Goal: Transaction & Acquisition: Obtain resource

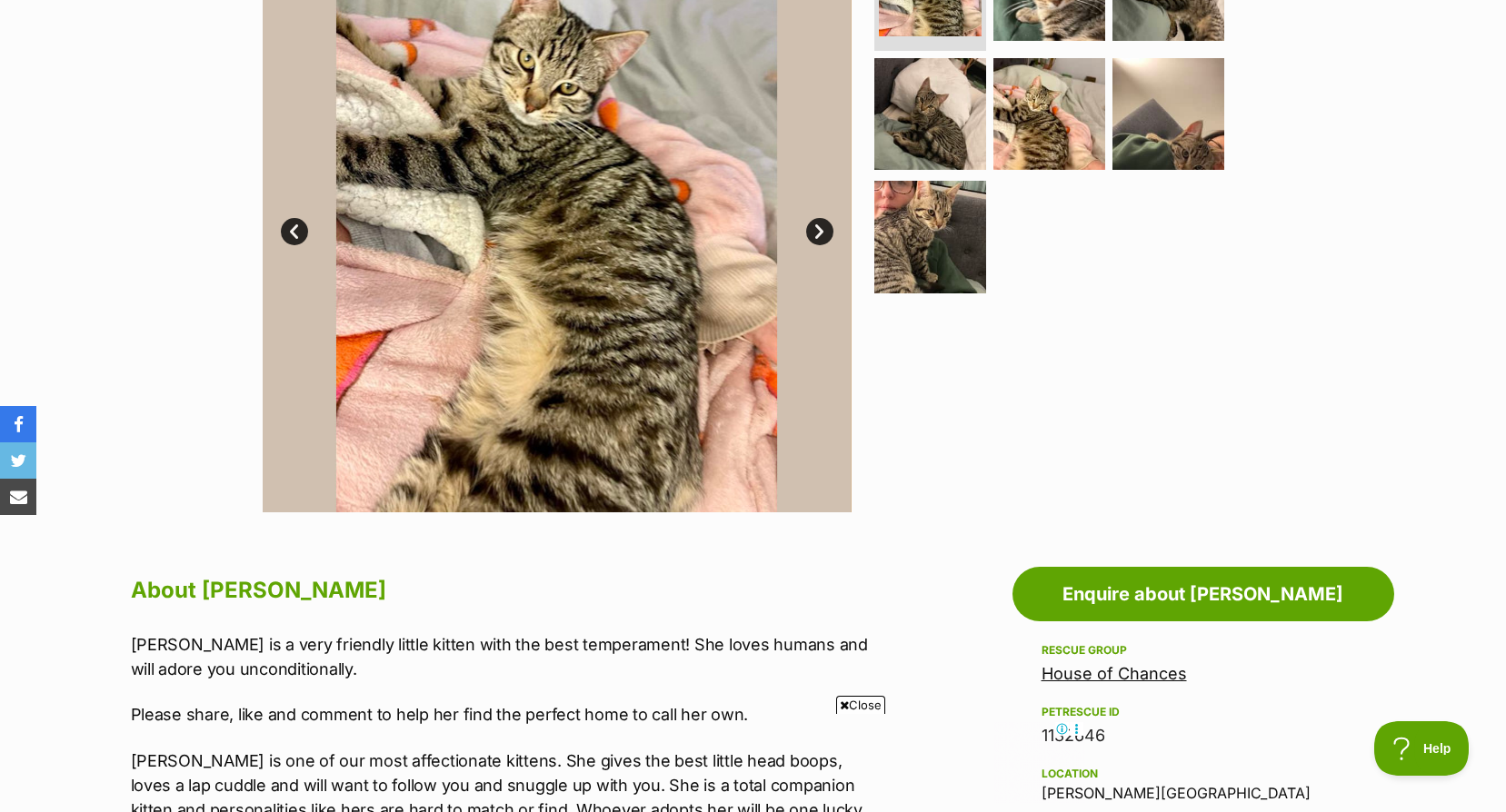
scroll to position [182, 0]
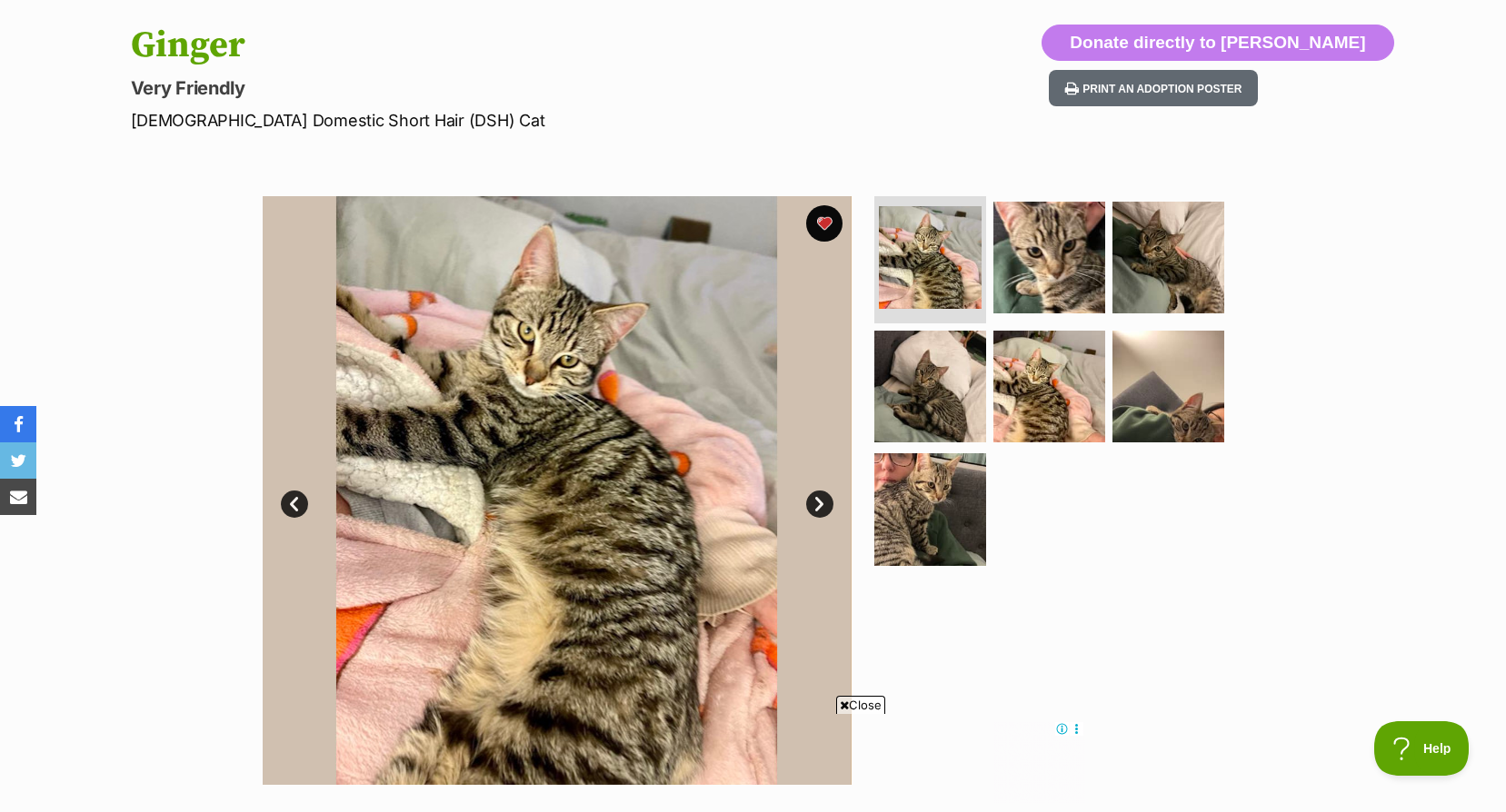
click at [821, 500] on link "Next" at bounding box center [819, 504] width 28 height 28
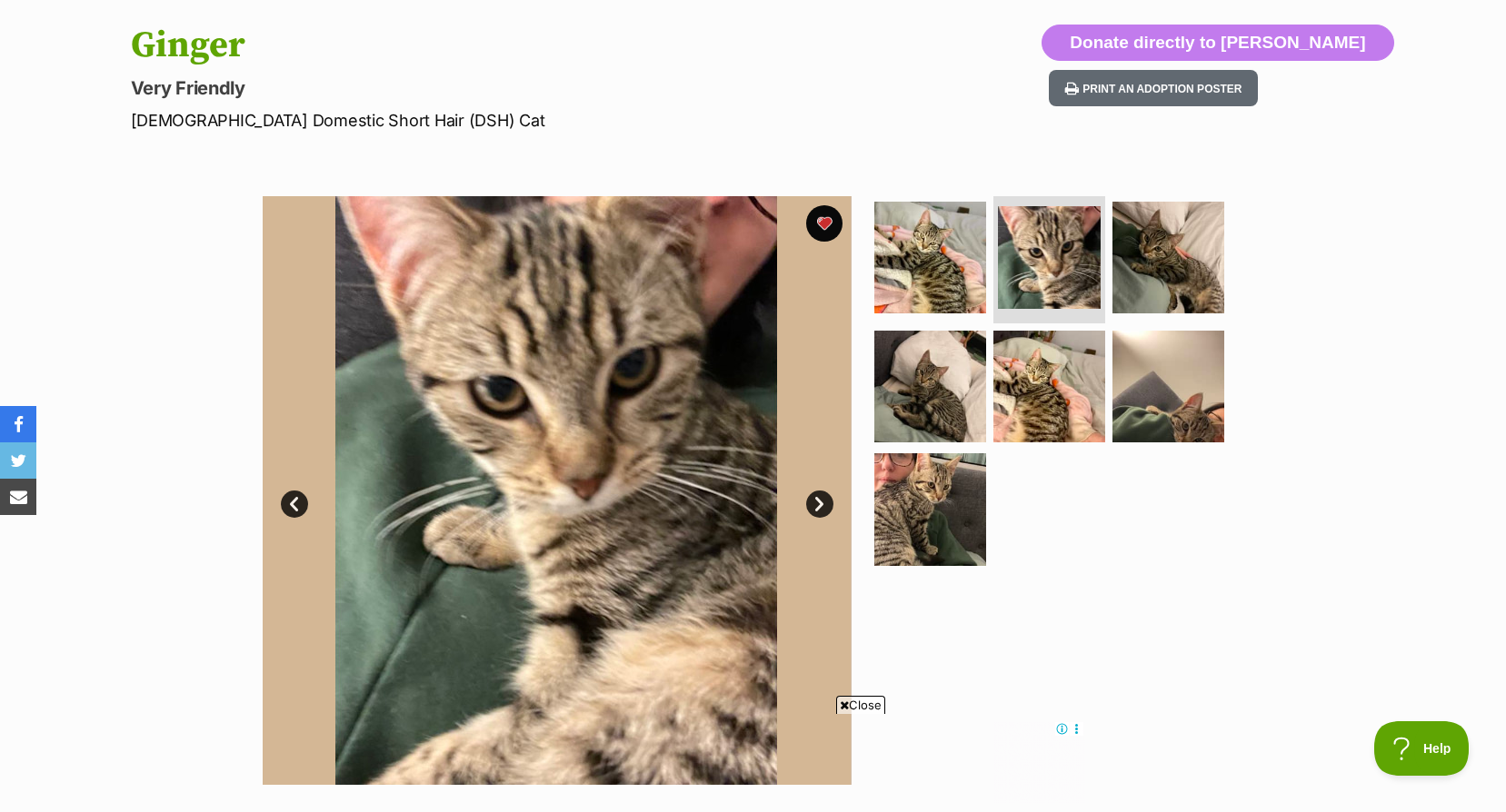
click at [821, 500] on link "Next" at bounding box center [819, 504] width 28 height 28
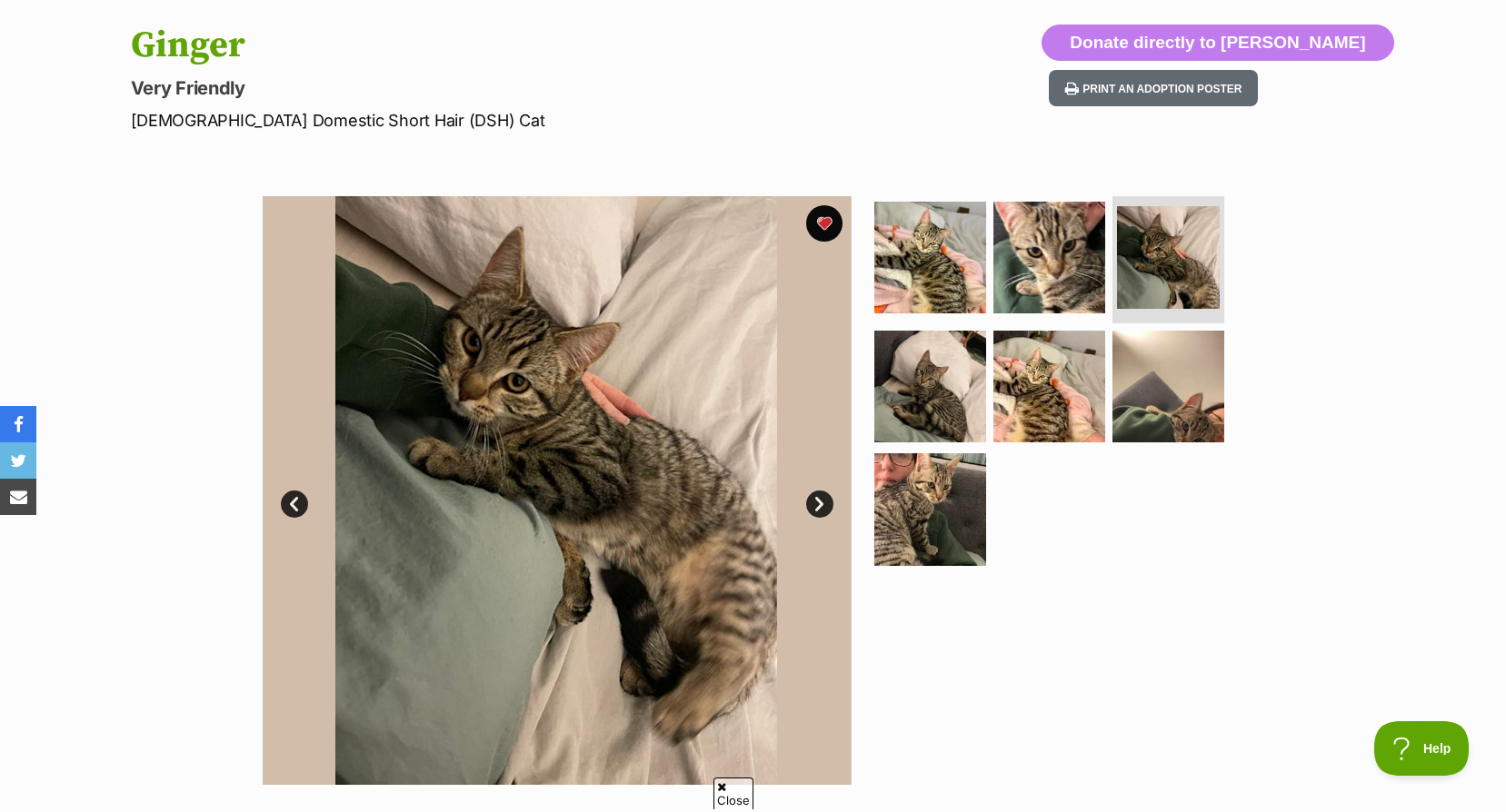
scroll to position [0, 0]
click at [821, 500] on link "Next" at bounding box center [819, 504] width 28 height 28
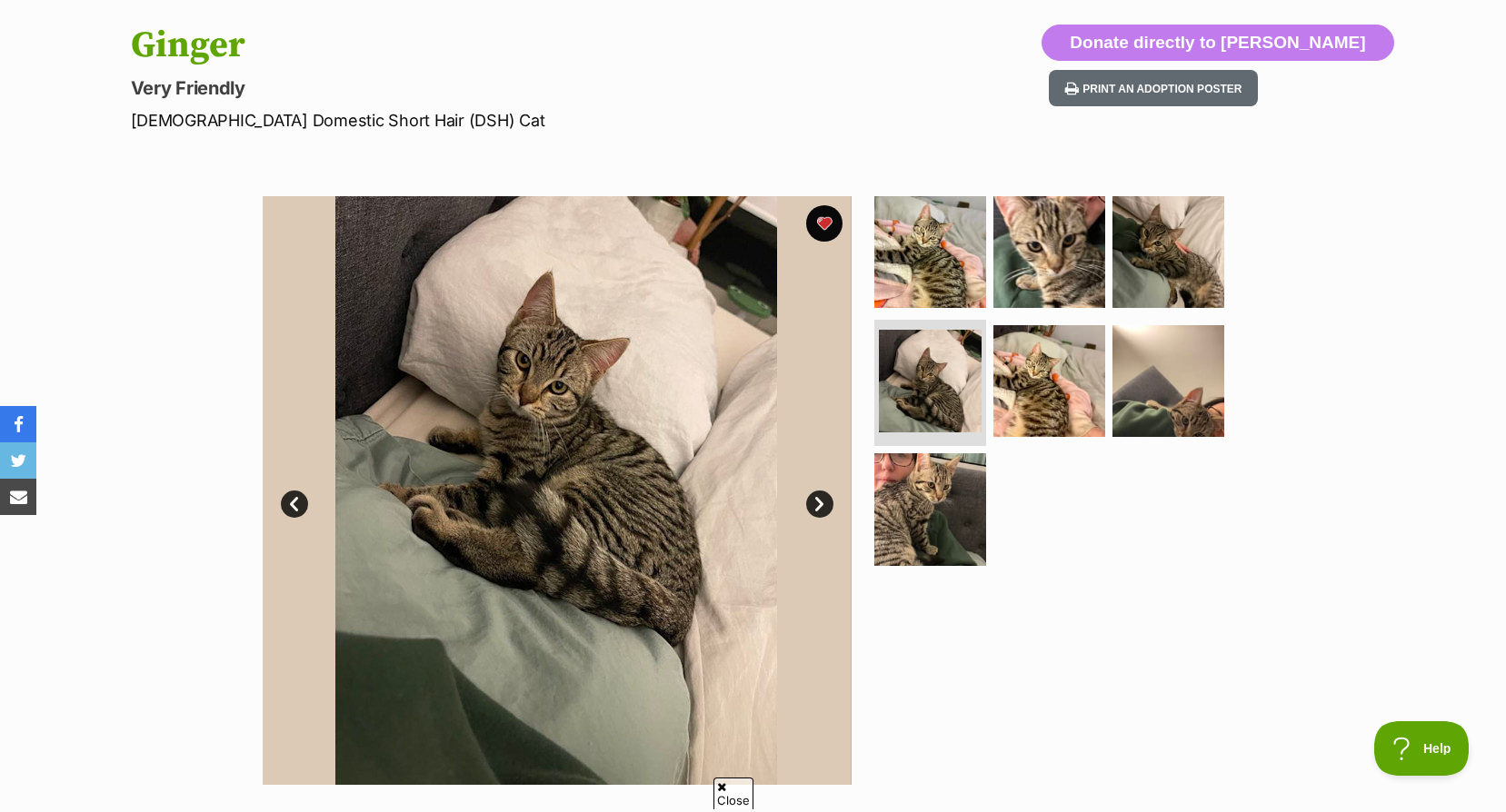
click at [821, 500] on link "Next" at bounding box center [819, 504] width 28 height 28
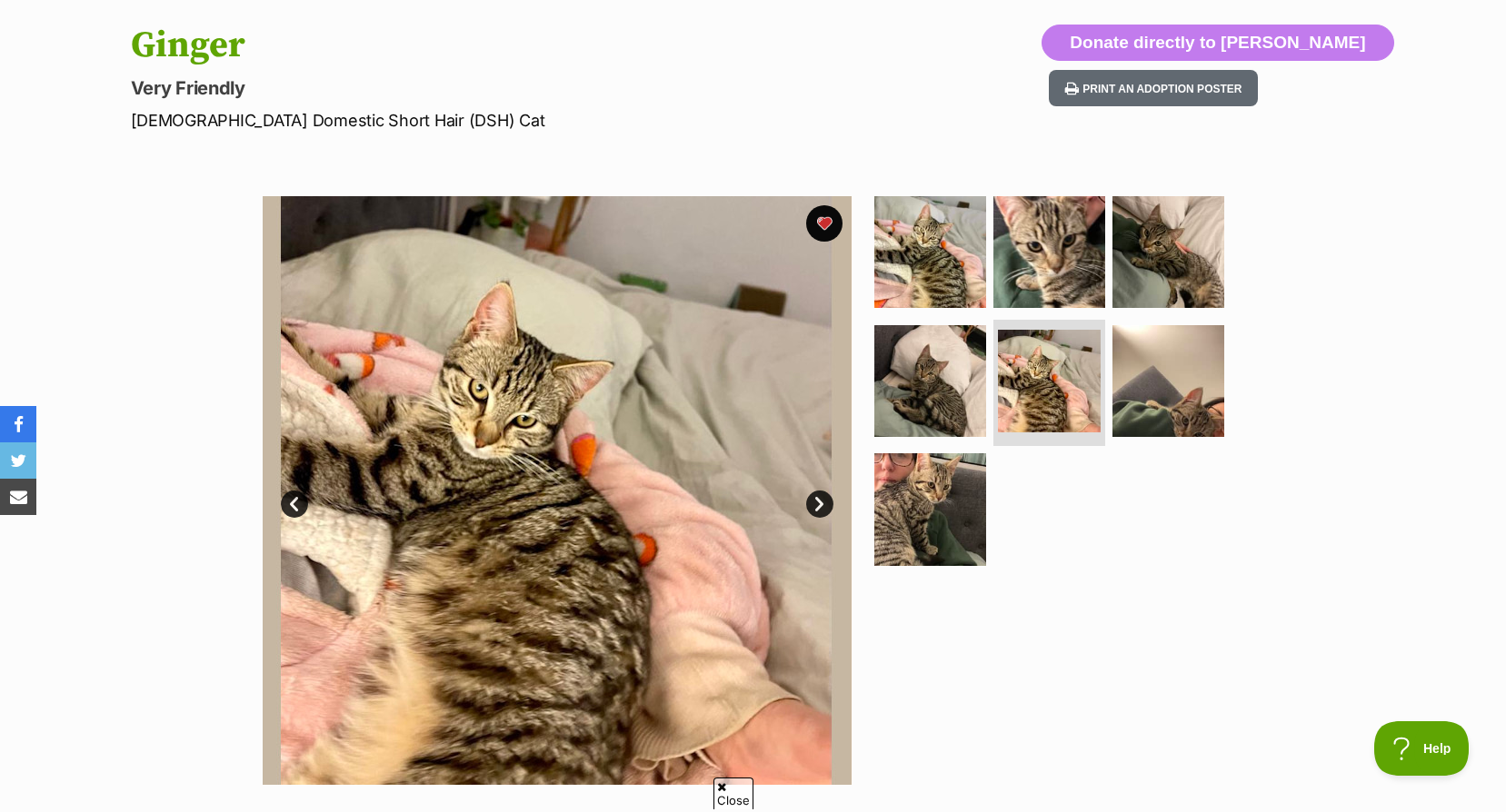
click at [821, 500] on link "Next" at bounding box center [819, 504] width 28 height 28
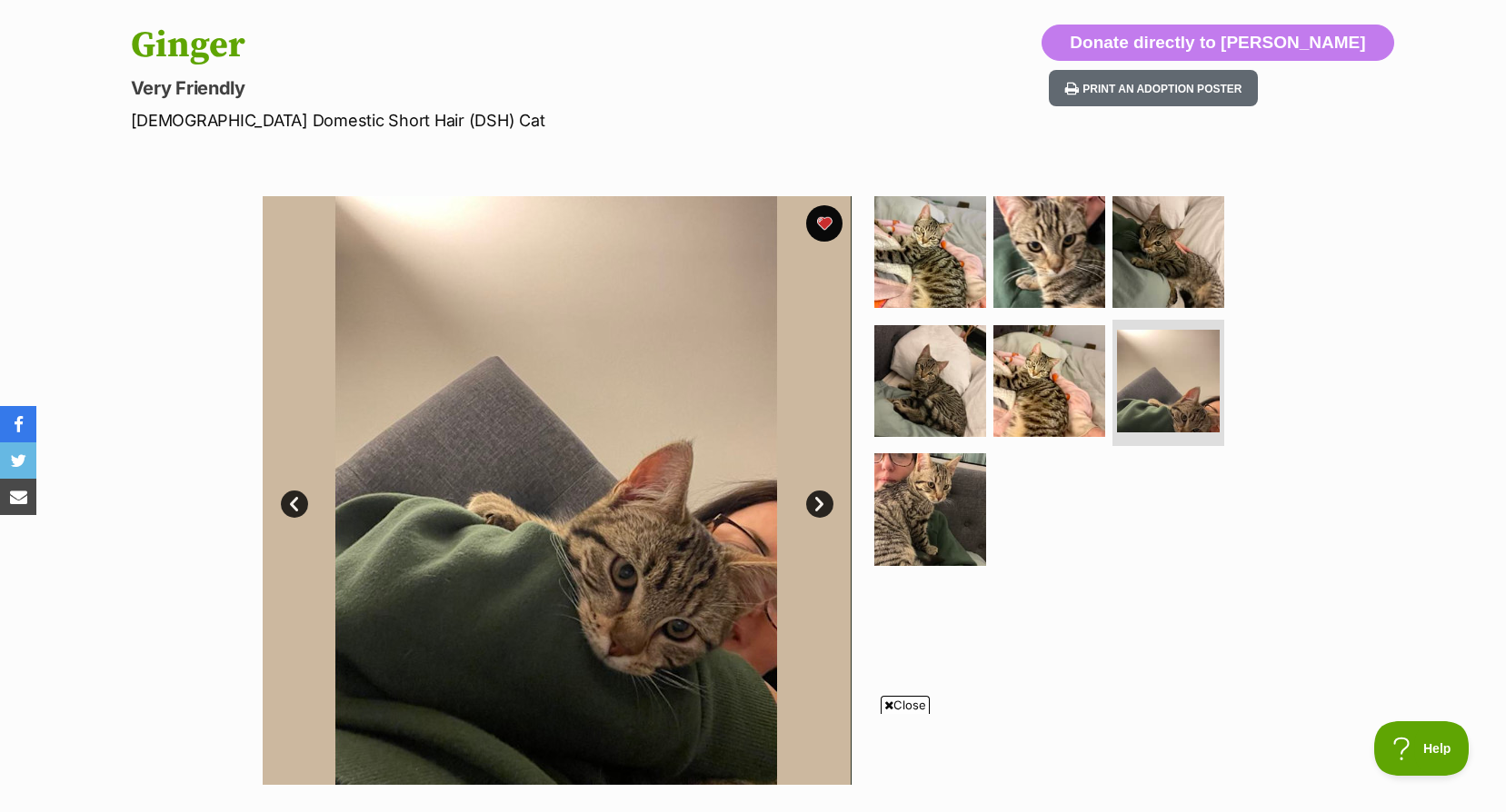
click at [821, 500] on link "Next" at bounding box center [819, 504] width 28 height 28
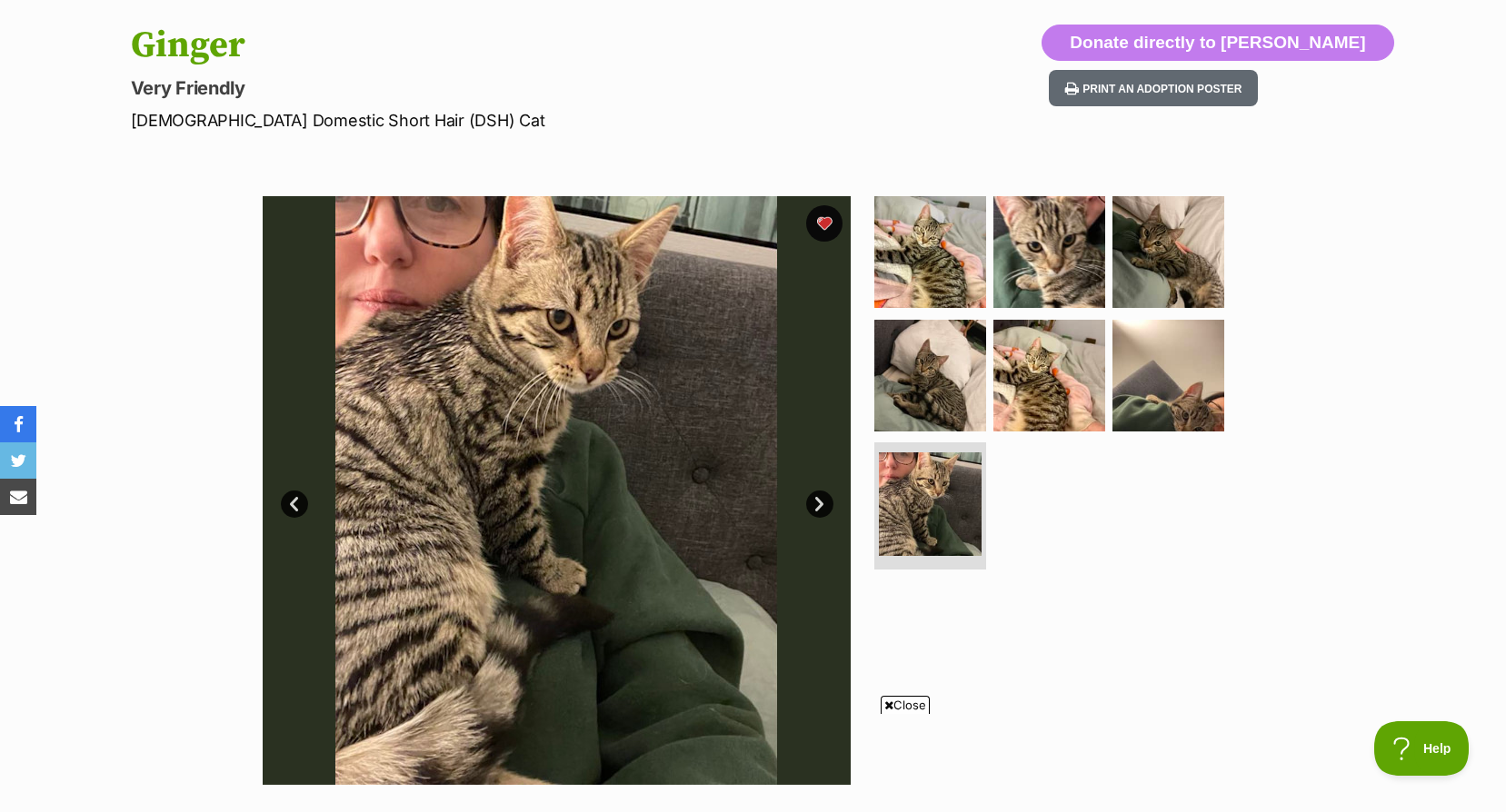
click at [821, 500] on link "Next" at bounding box center [819, 504] width 28 height 28
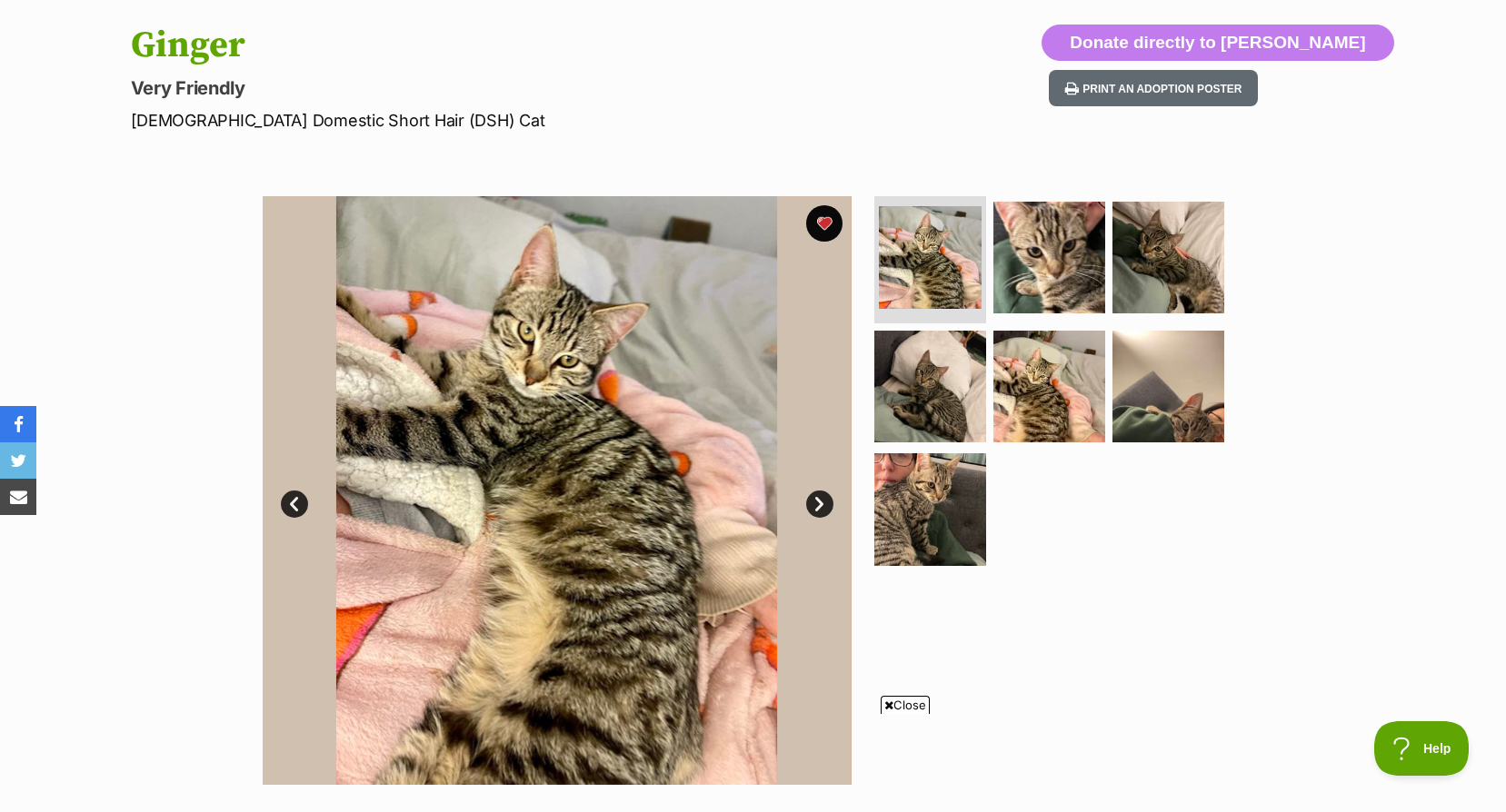
click at [821, 500] on link "Next" at bounding box center [819, 504] width 28 height 28
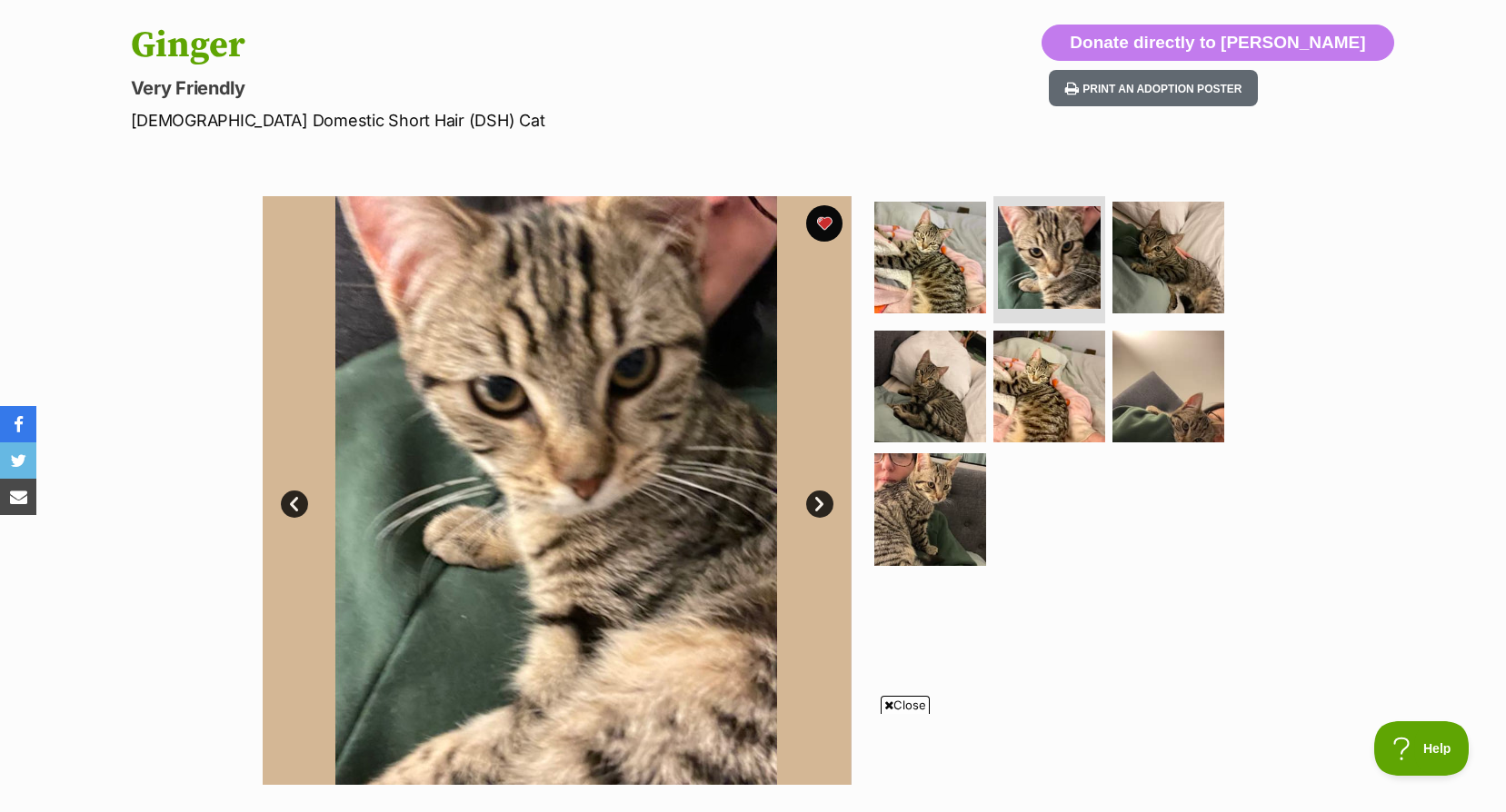
click at [821, 500] on link "Next" at bounding box center [819, 504] width 28 height 28
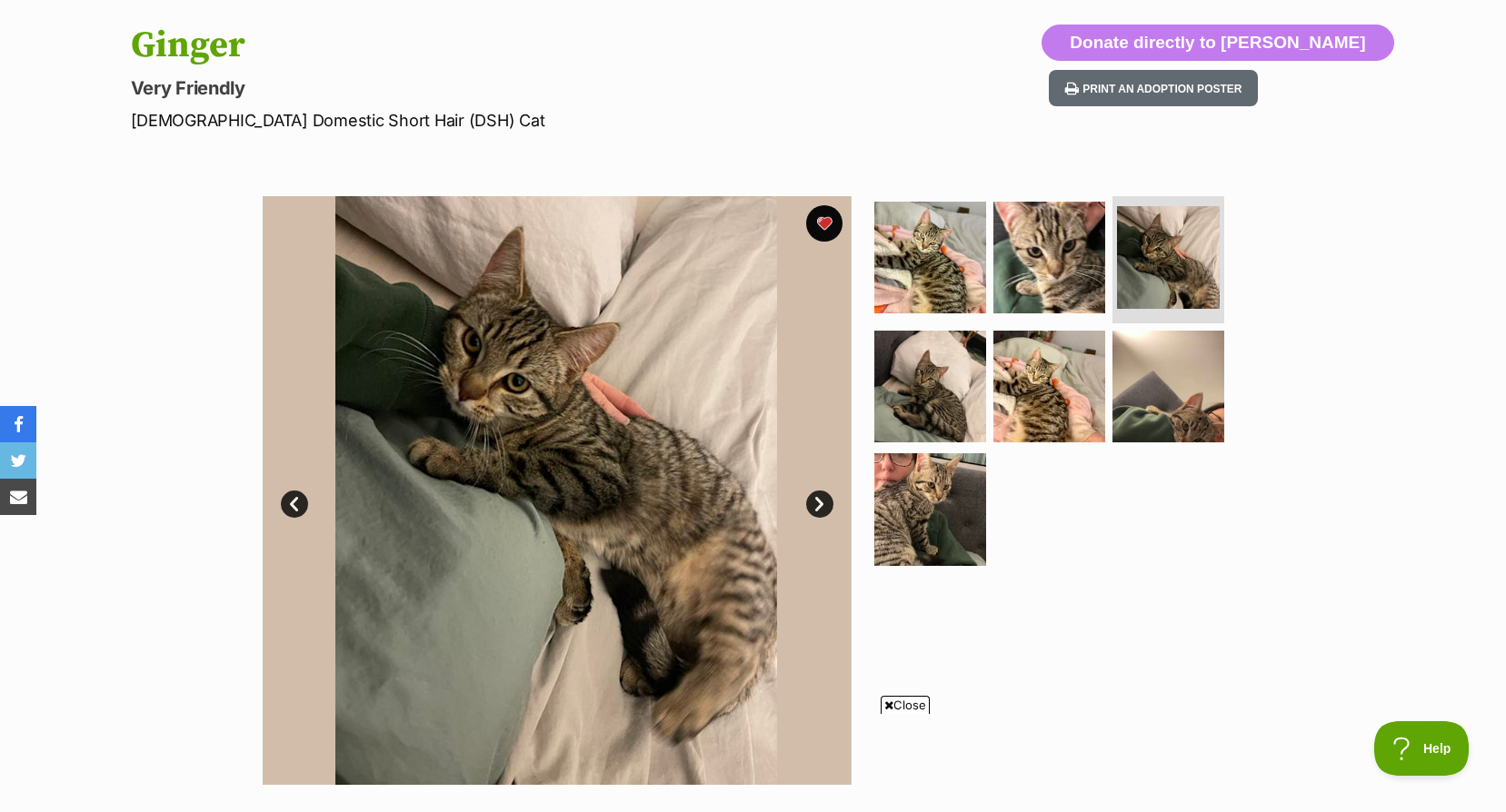
click at [812, 507] on link "Next" at bounding box center [819, 504] width 28 height 28
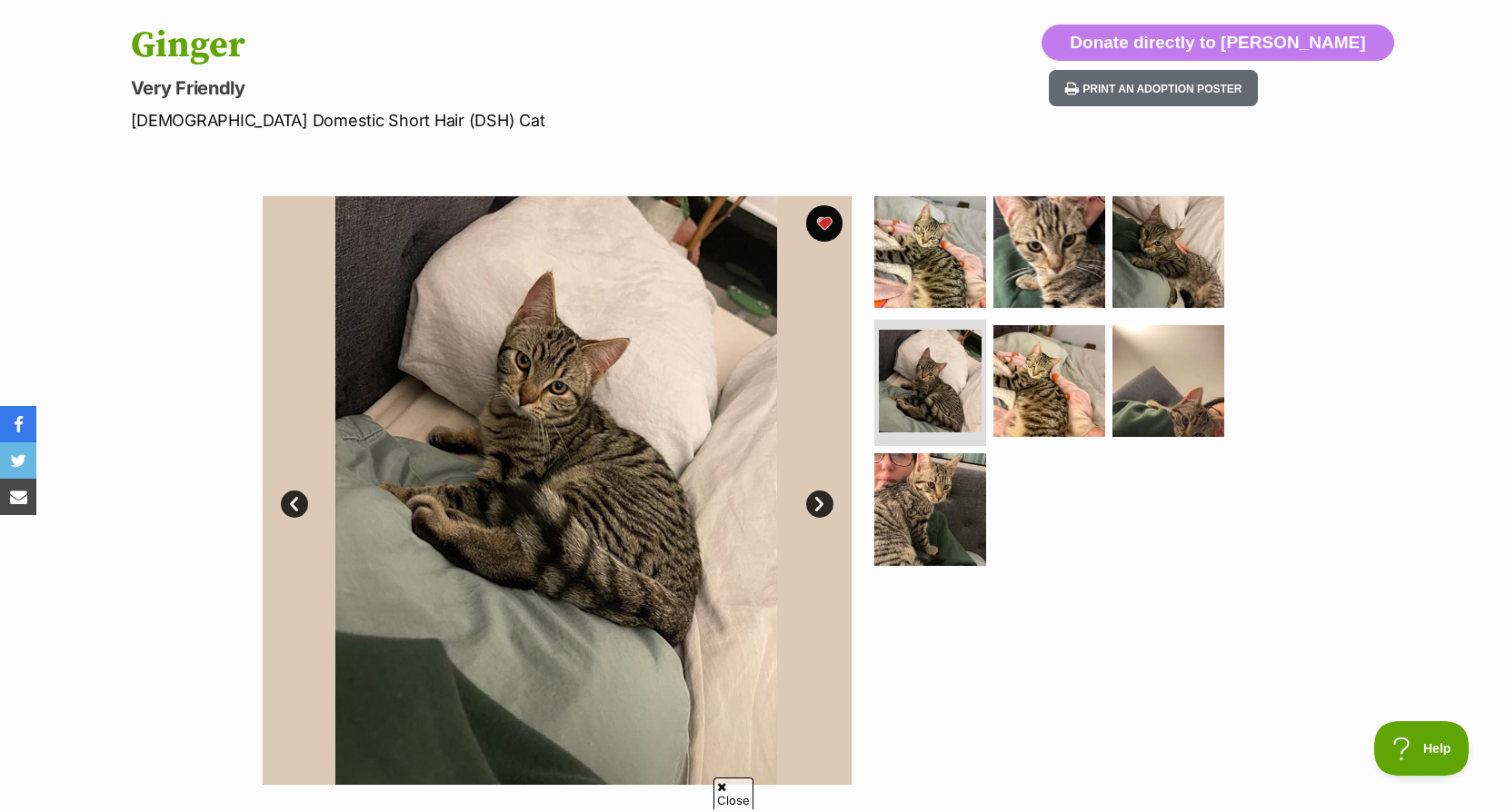
click at [812, 507] on link "Next" at bounding box center [819, 504] width 28 height 28
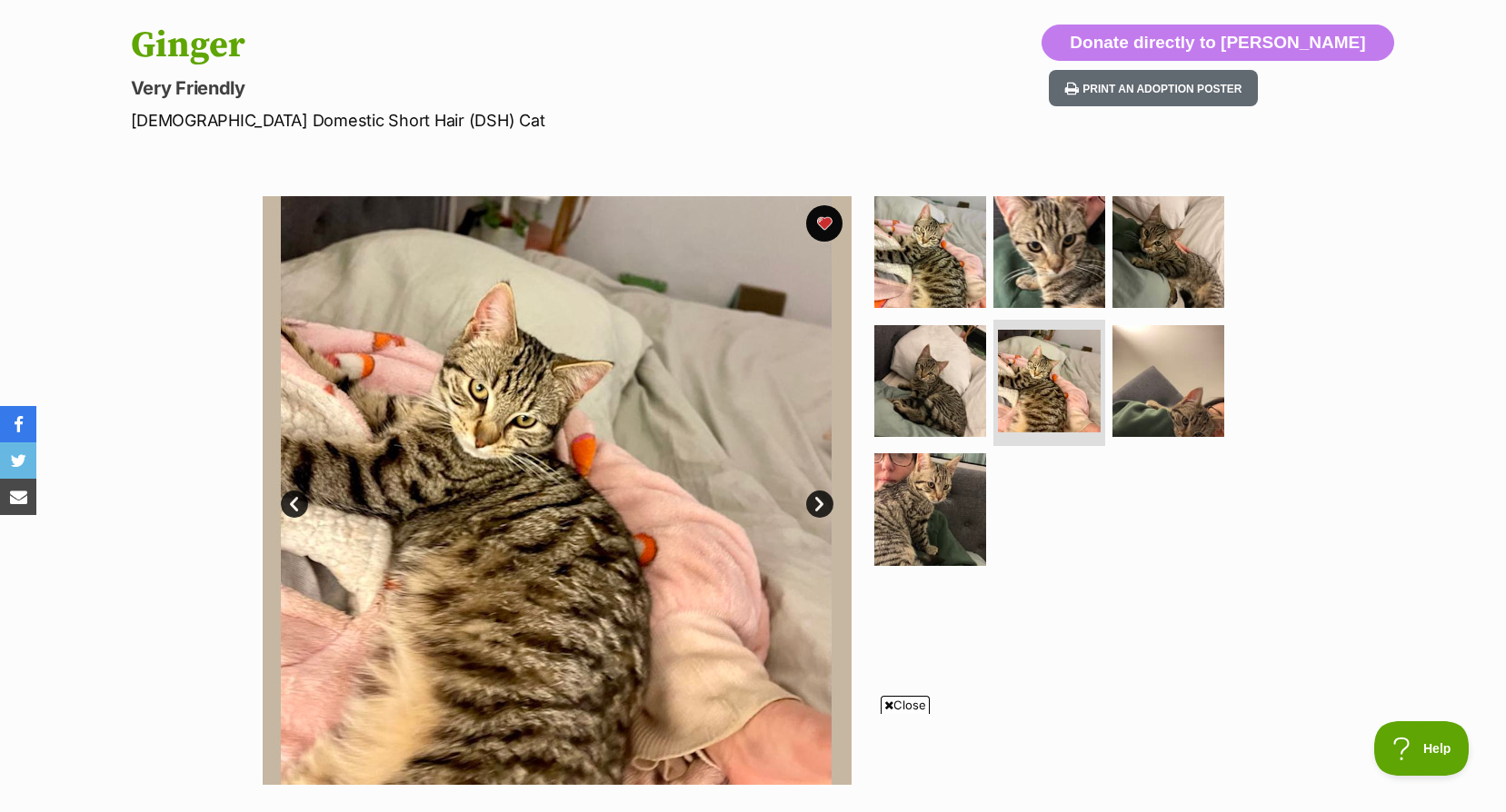
click at [820, 500] on link "Next" at bounding box center [819, 504] width 28 height 28
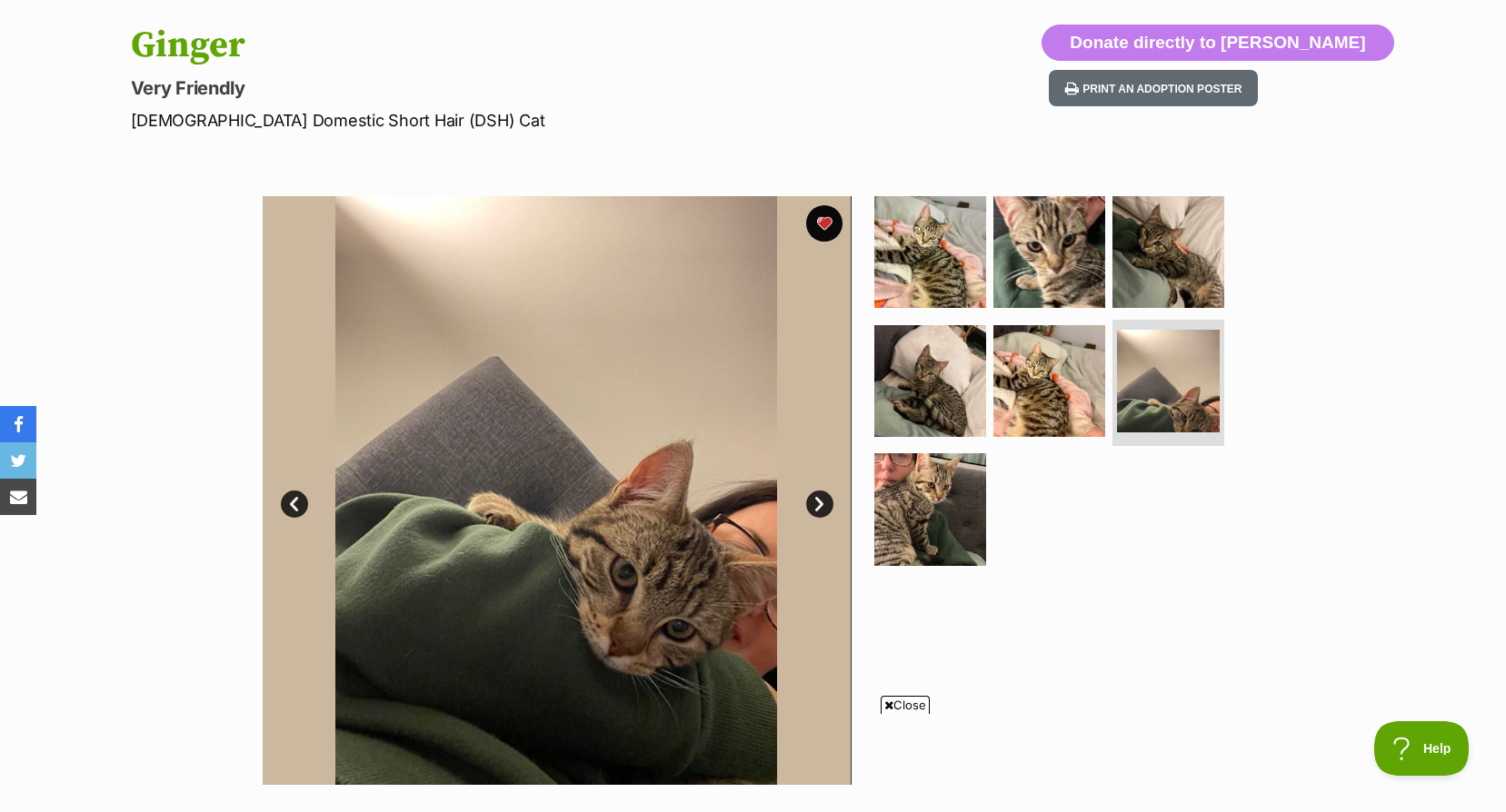
click at [820, 500] on link "Next" at bounding box center [819, 504] width 28 height 28
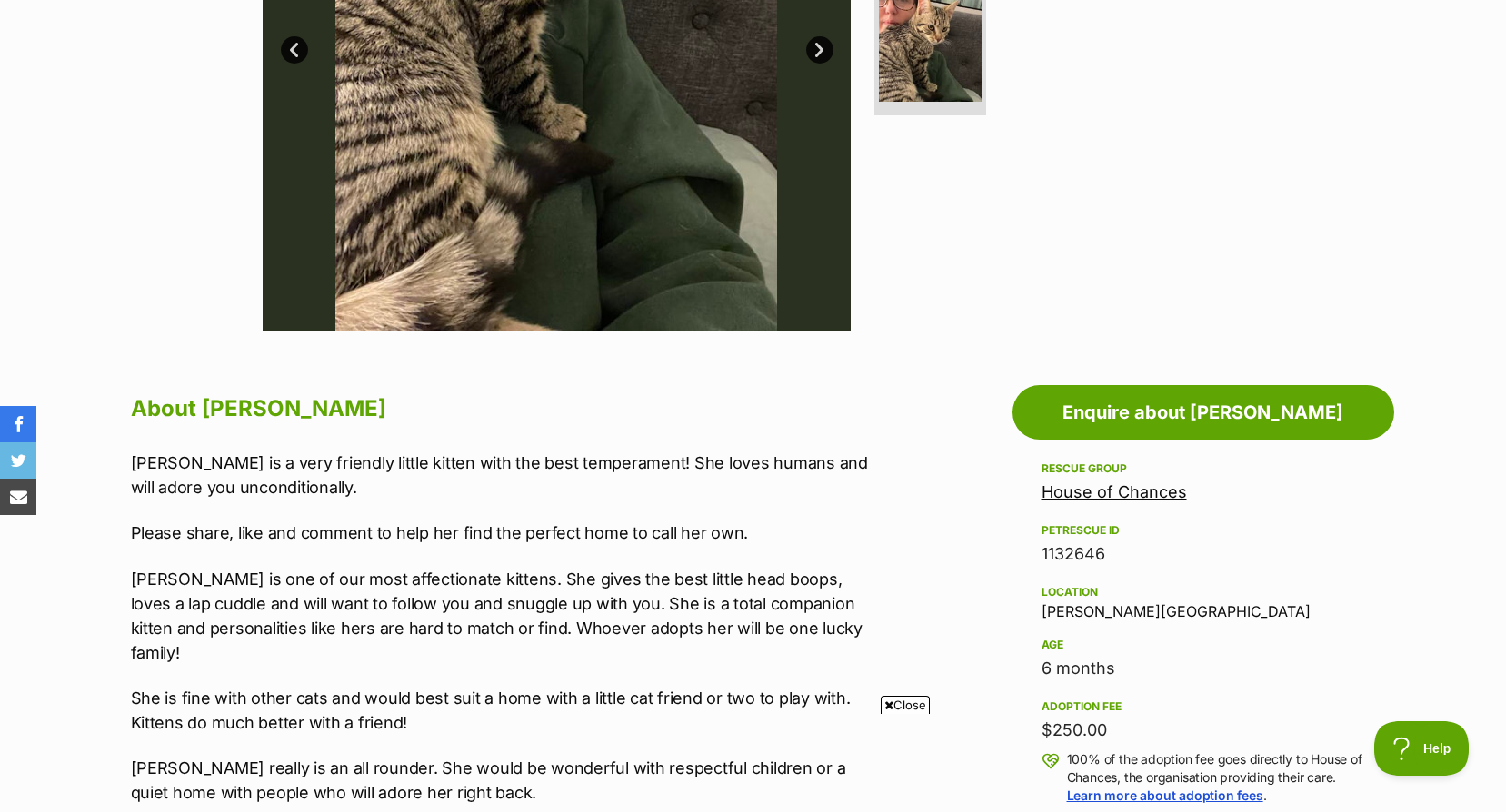
scroll to position [273, 0]
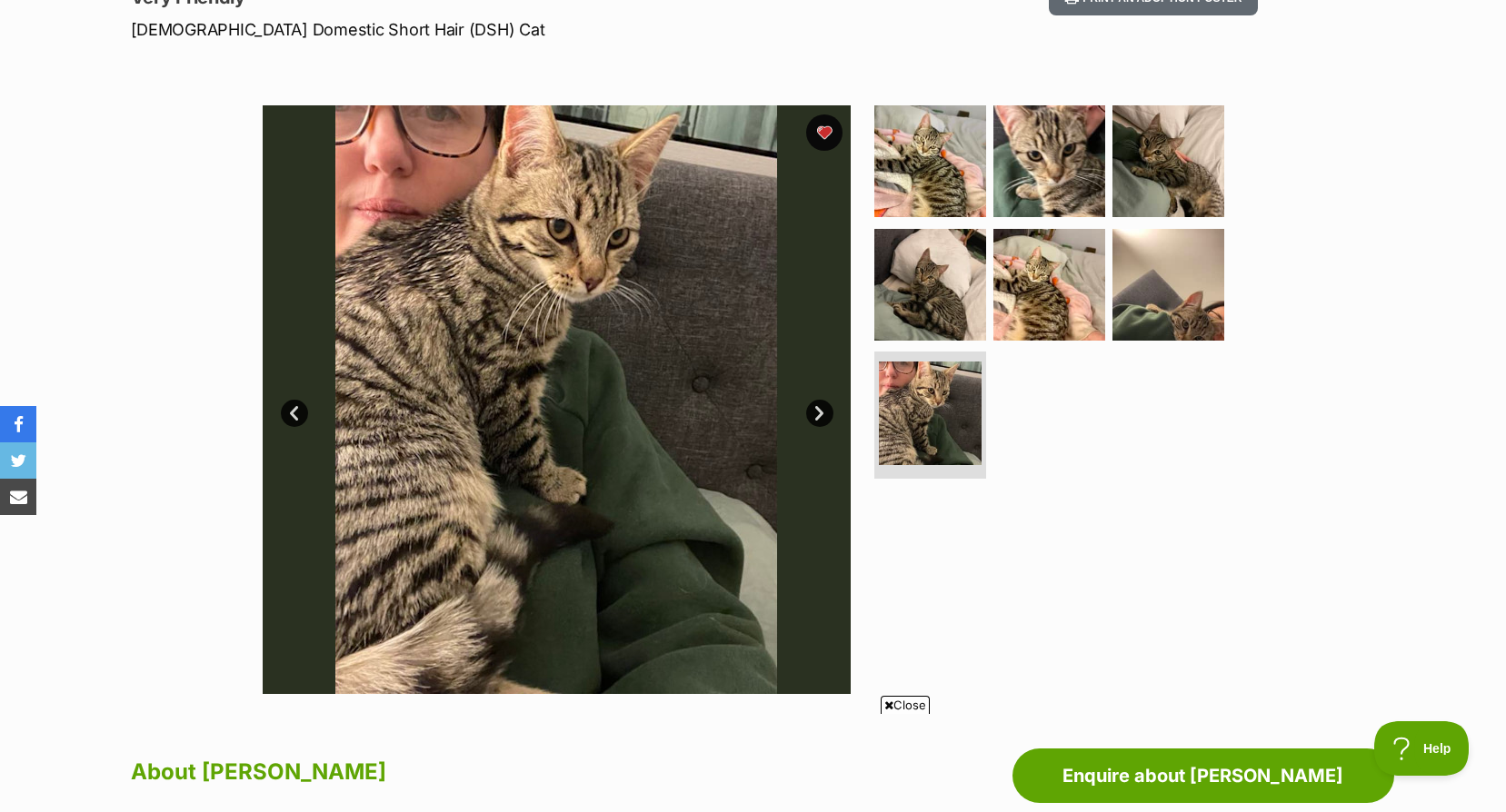
click at [828, 422] on link "Next" at bounding box center [819, 413] width 28 height 28
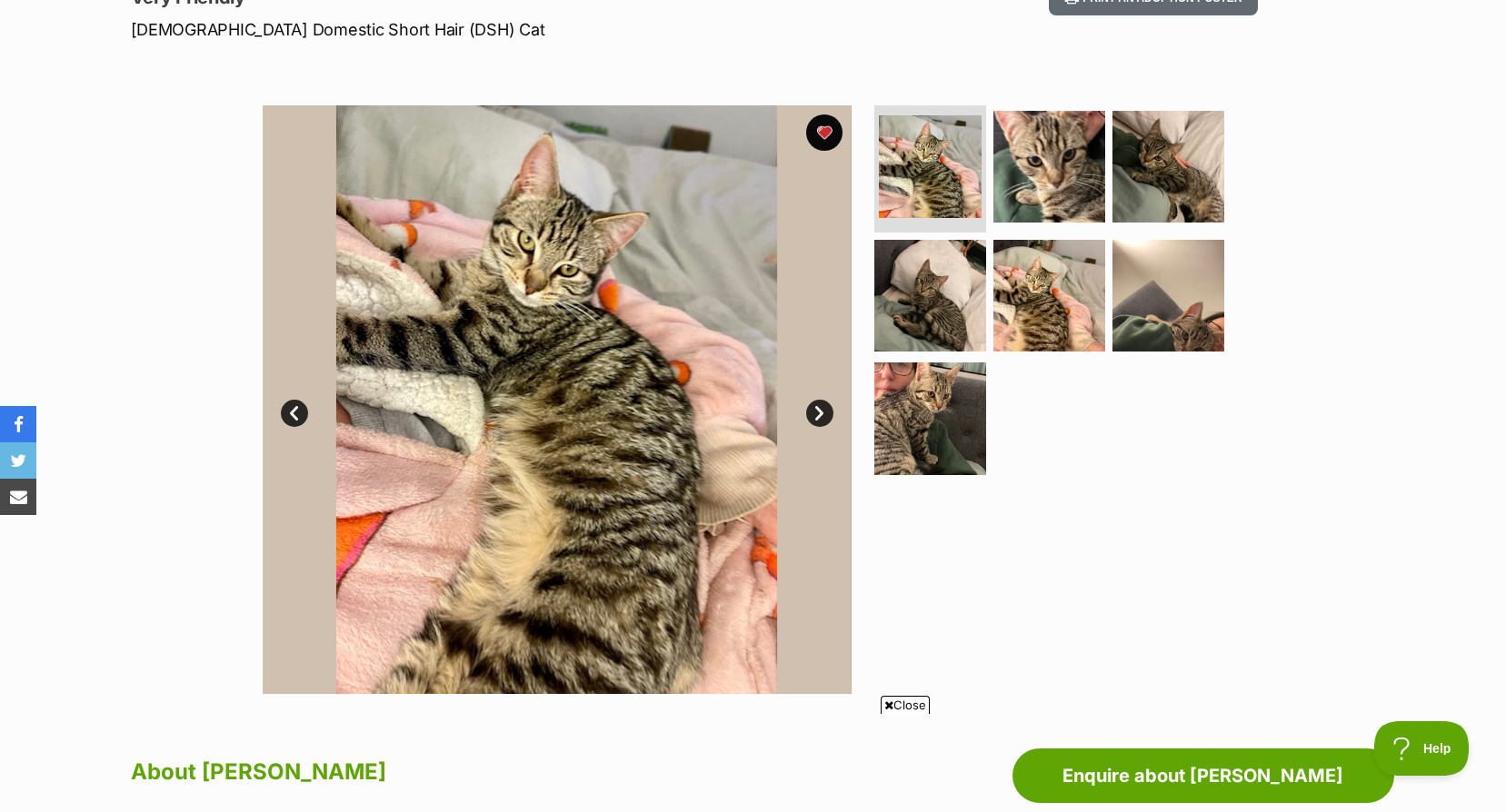
click at [817, 400] on link "Next" at bounding box center [819, 413] width 28 height 28
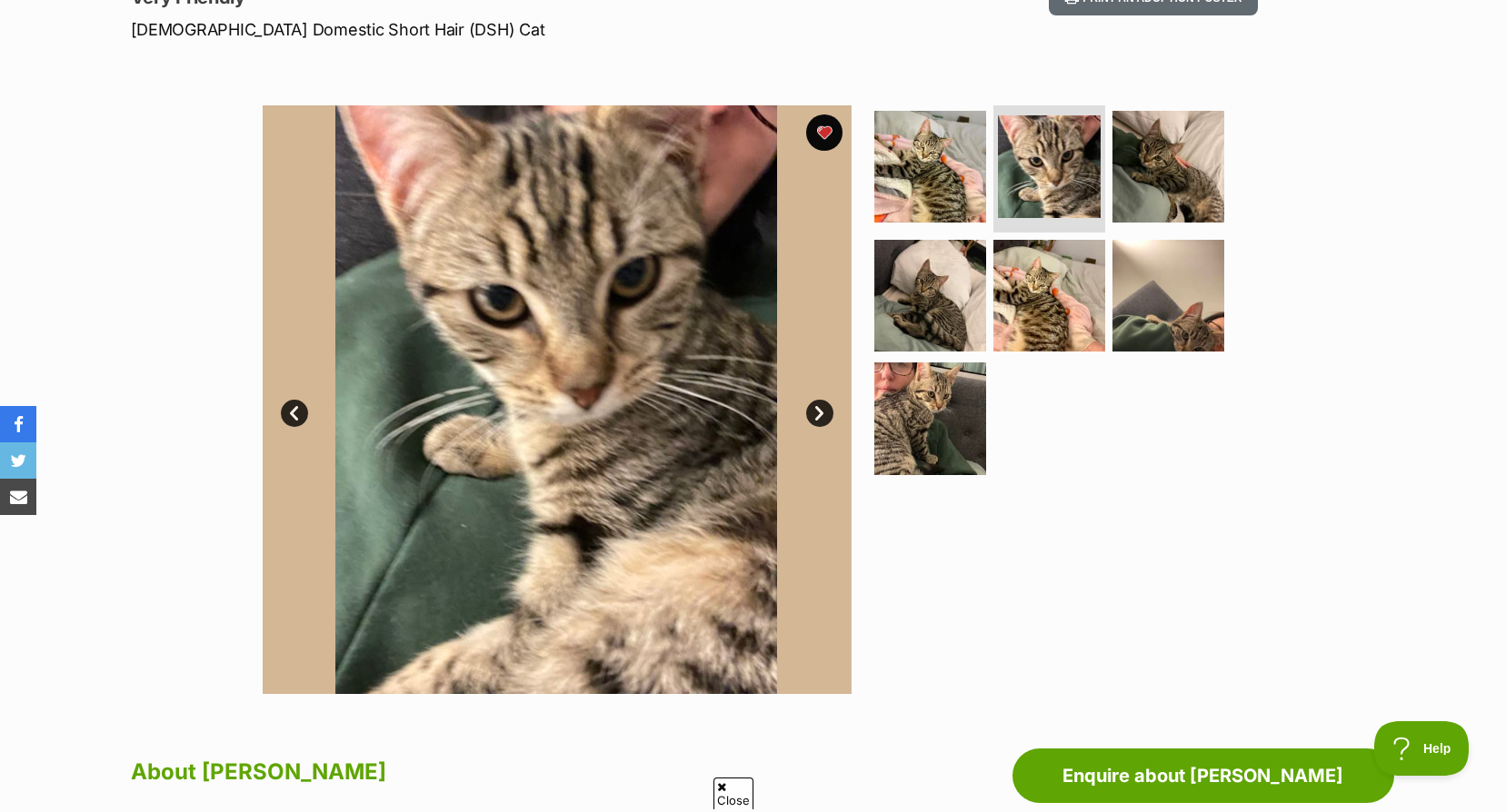
click at [817, 400] on link "Next" at bounding box center [819, 413] width 28 height 28
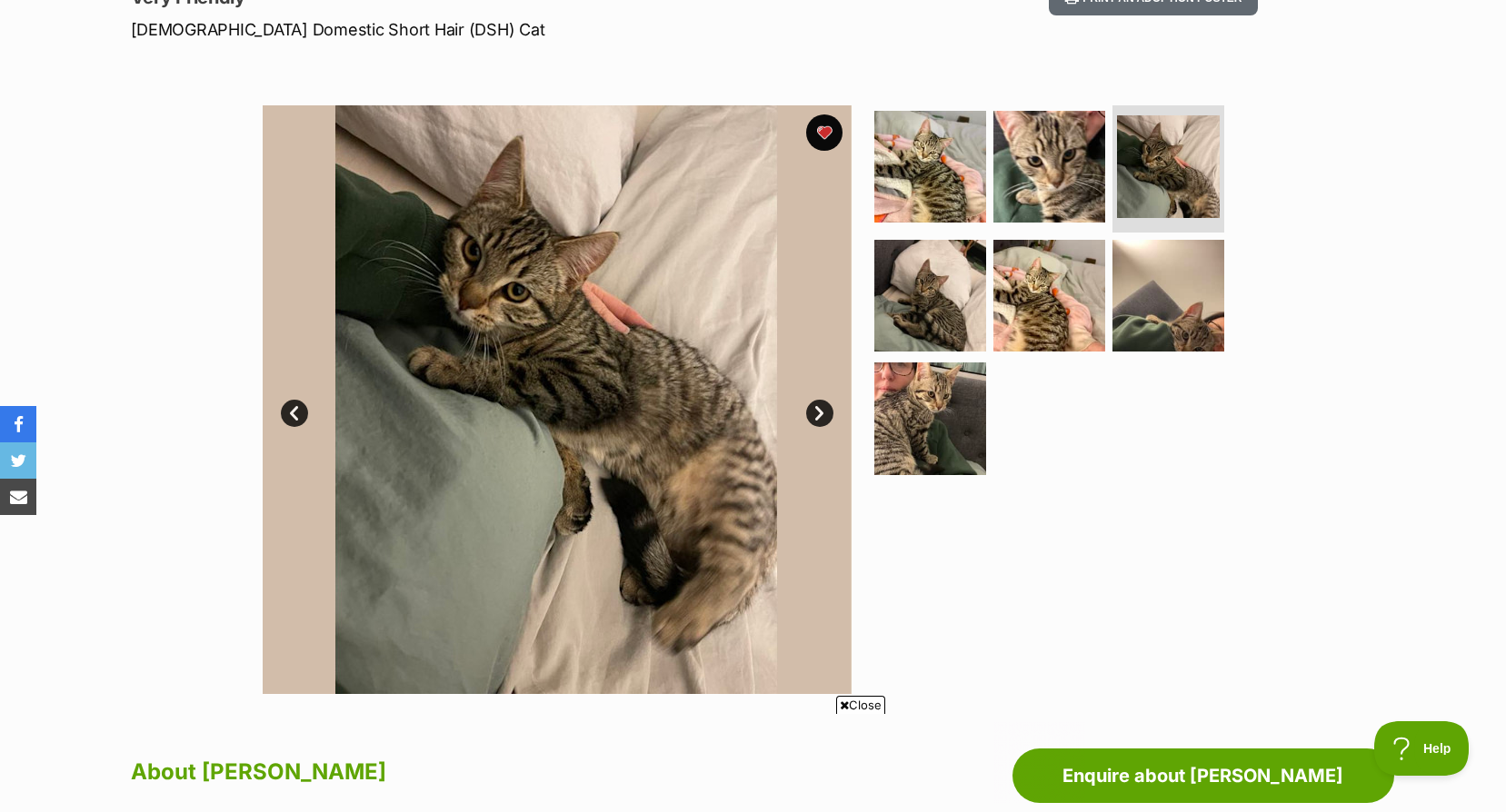
scroll to position [0, 0]
click at [817, 400] on link "Next" at bounding box center [819, 413] width 28 height 28
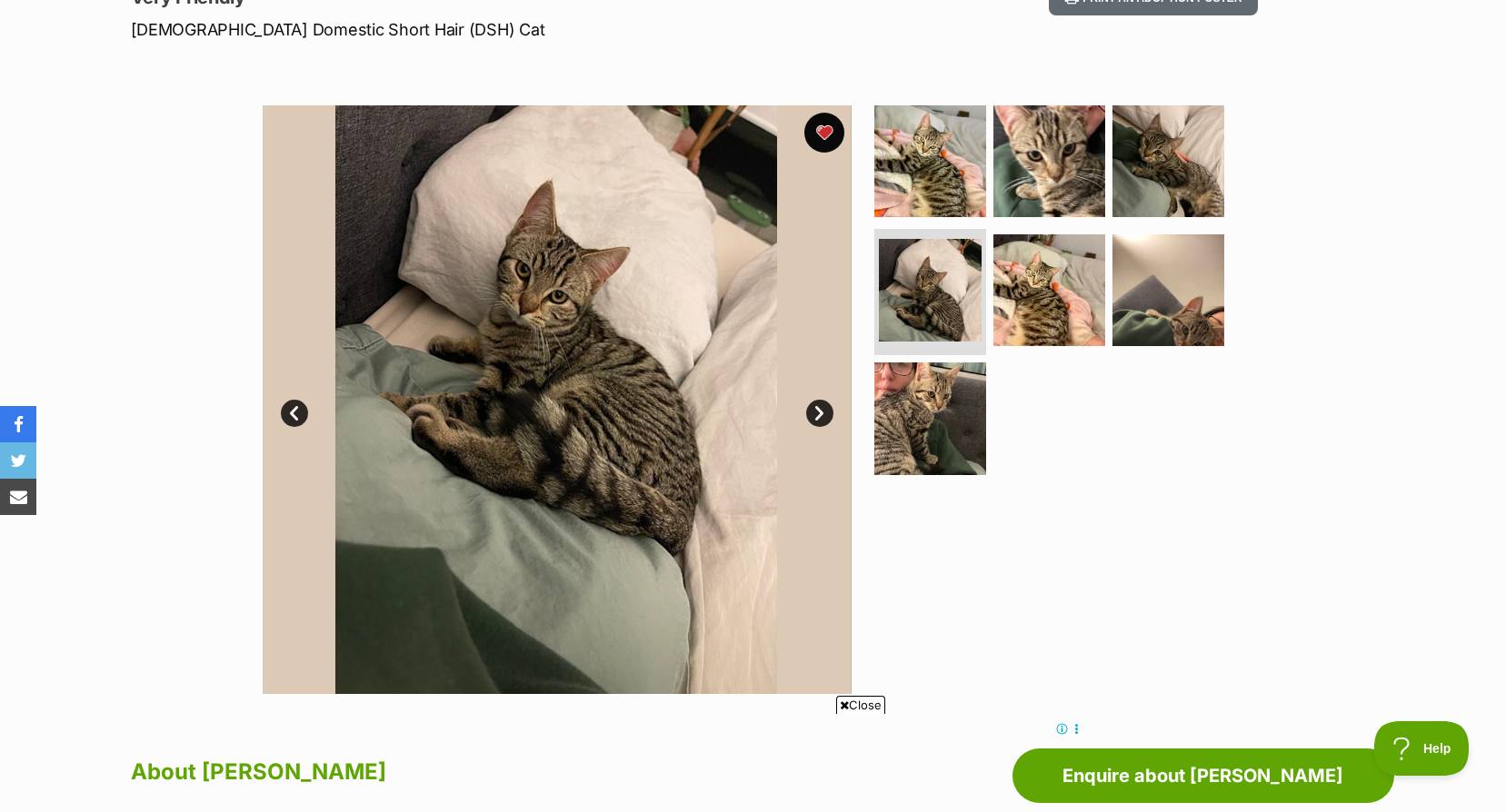
click at [817, 147] on button "favourite" at bounding box center [825, 132] width 40 height 40
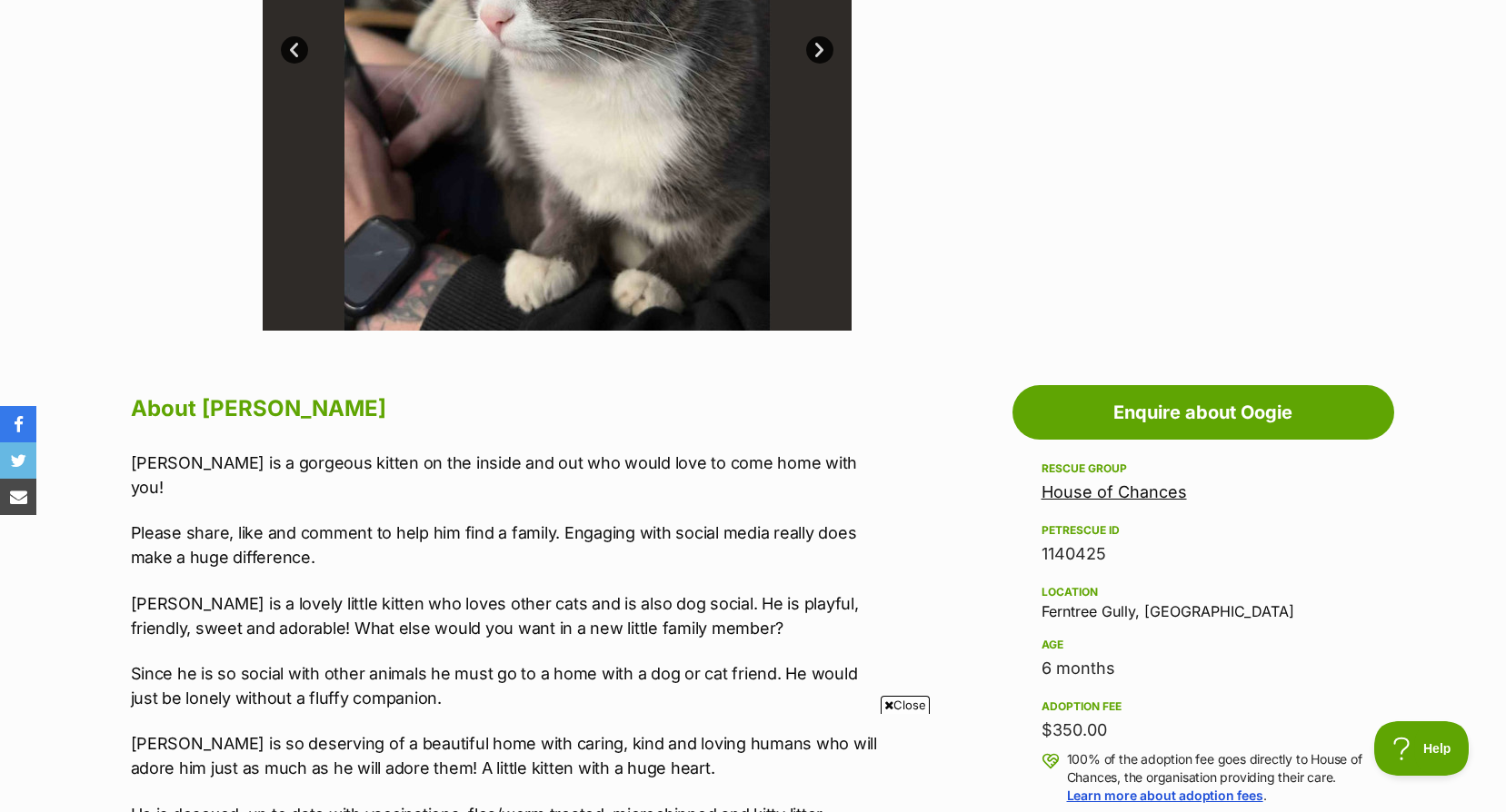
scroll to position [273, 0]
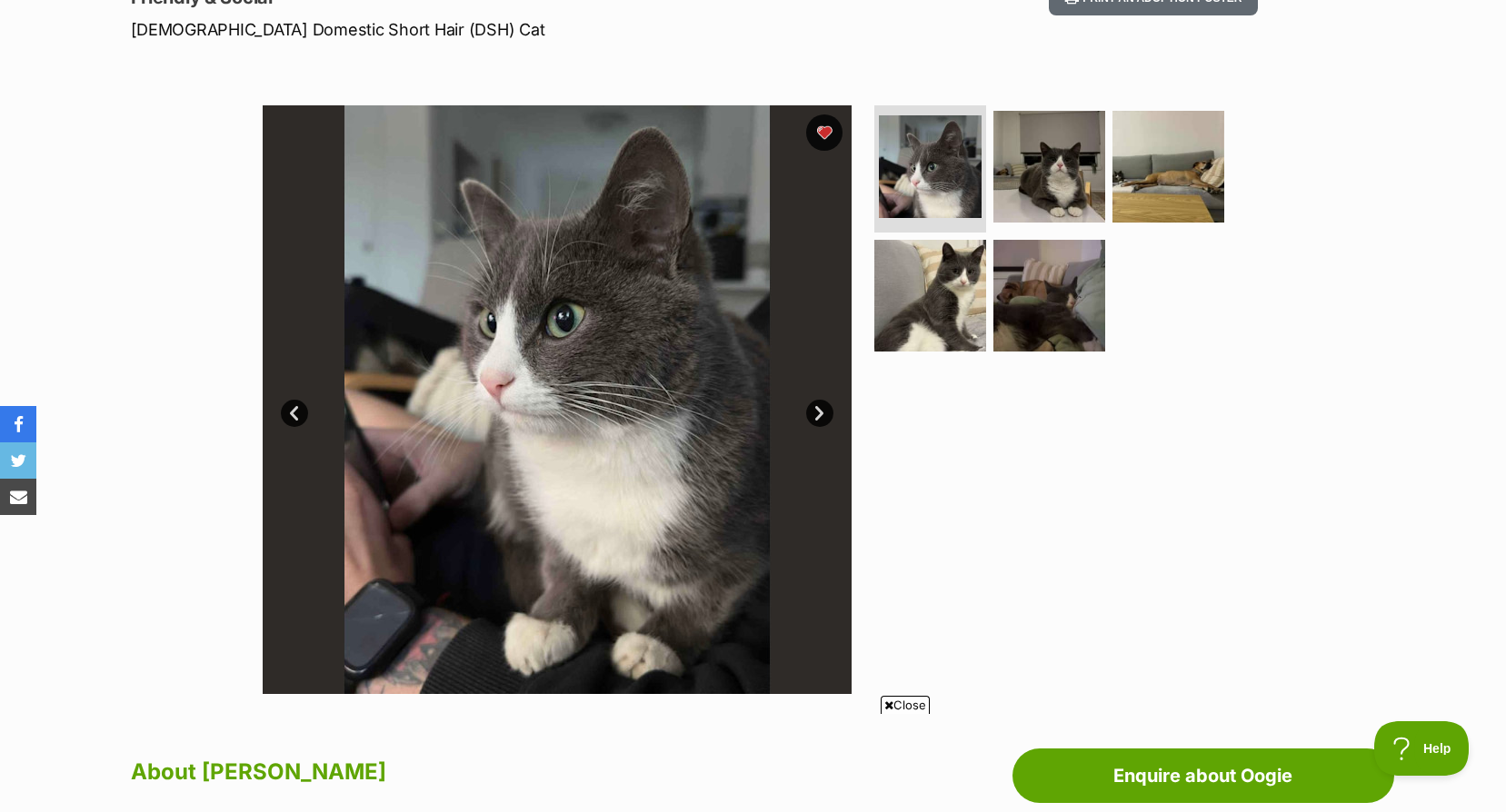
click at [818, 421] on link "Next" at bounding box center [819, 413] width 28 height 28
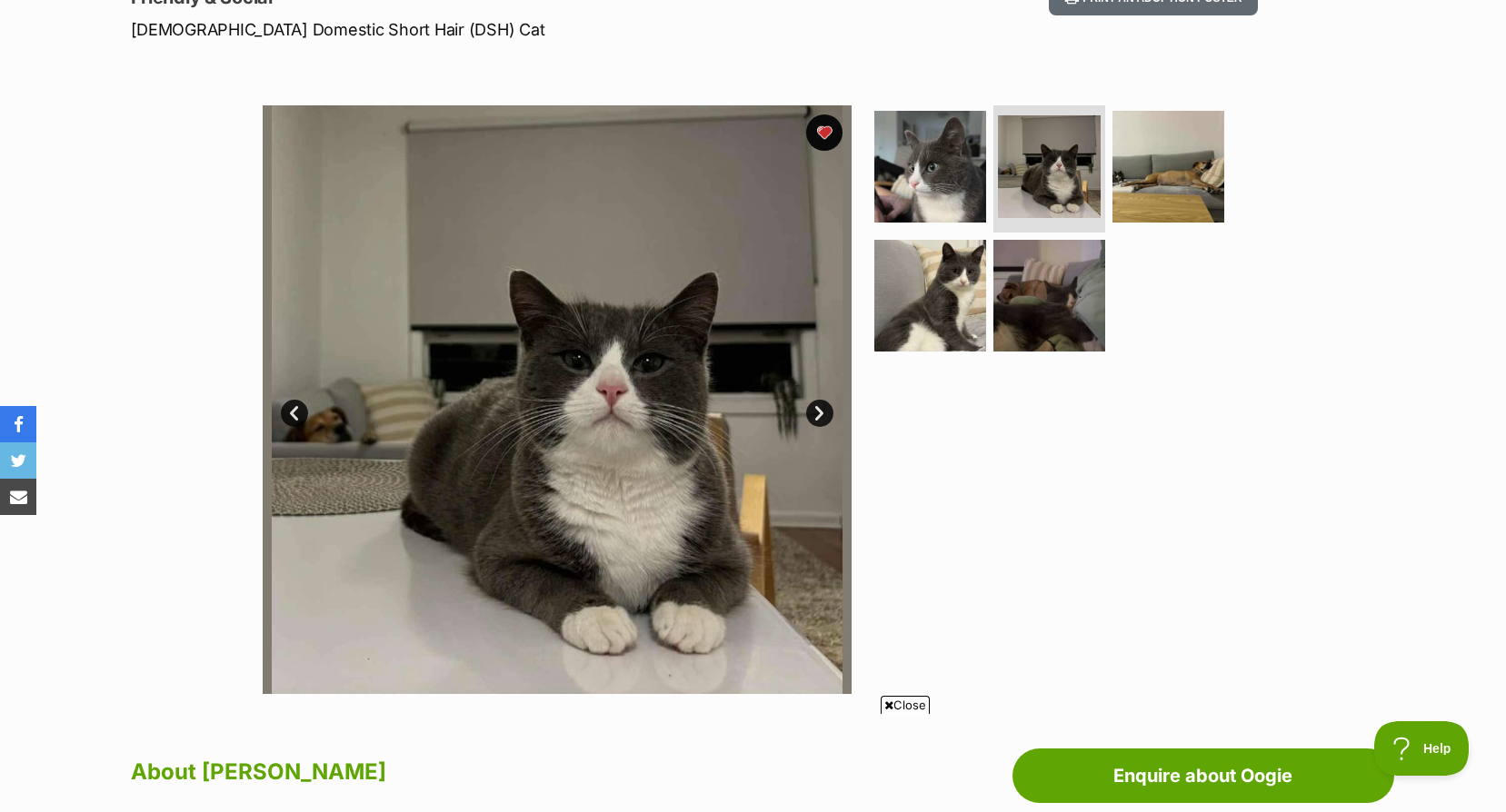
click at [818, 421] on link "Next" at bounding box center [819, 413] width 28 height 28
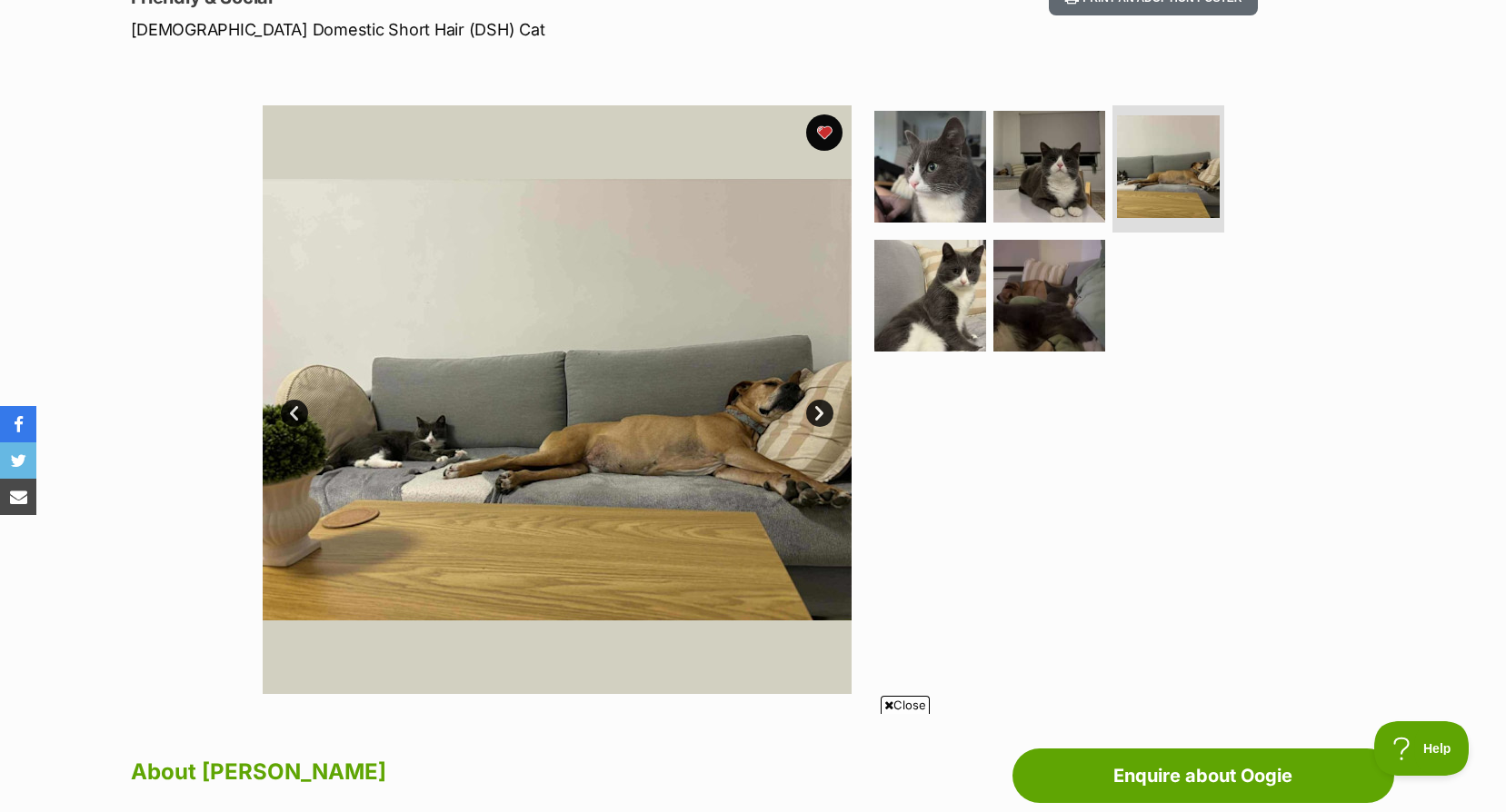
click at [818, 421] on link "Next" at bounding box center [819, 413] width 28 height 28
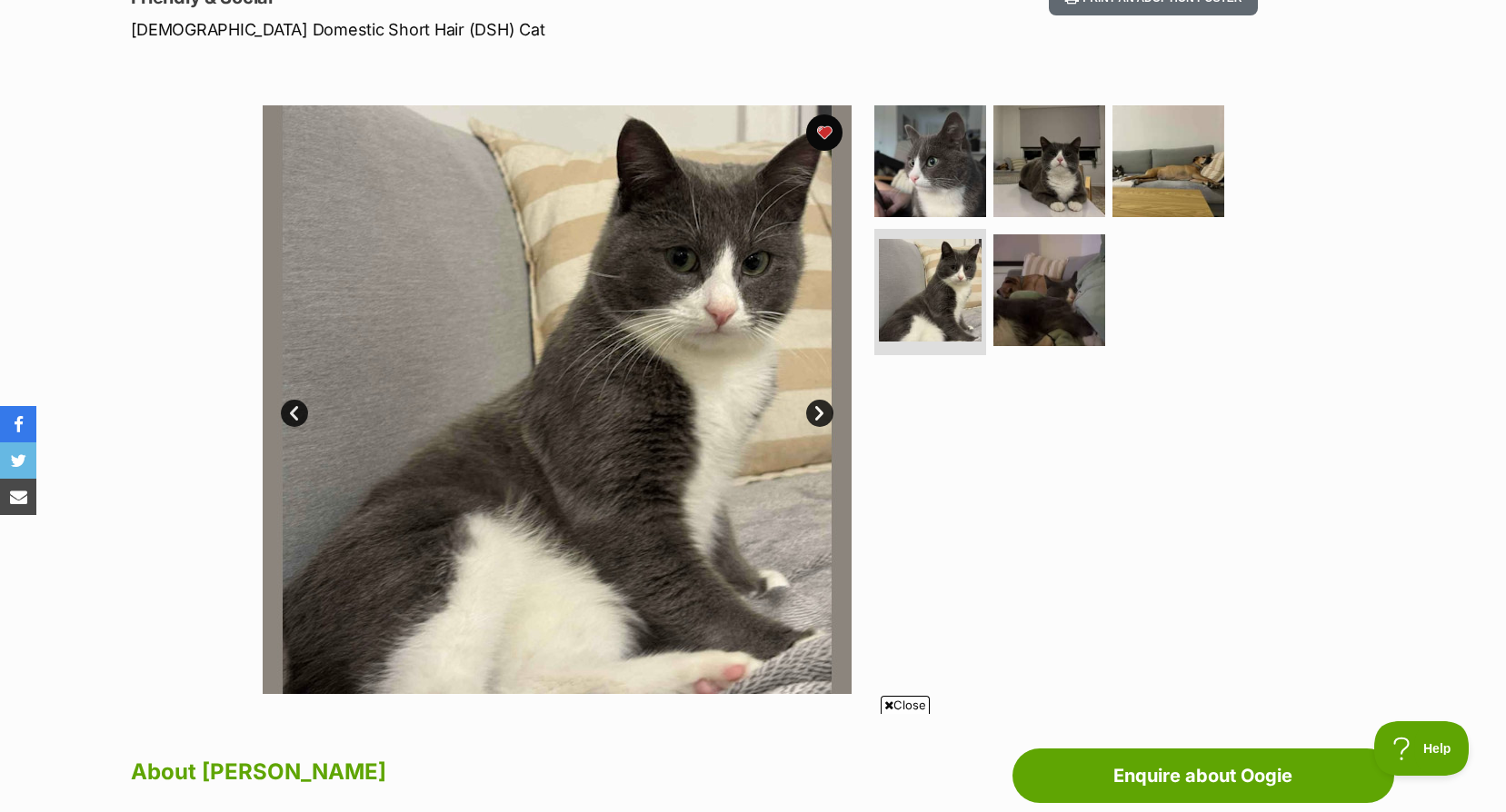
click at [818, 421] on link "Next" at bounding box center [819, 413] width 28 height 28
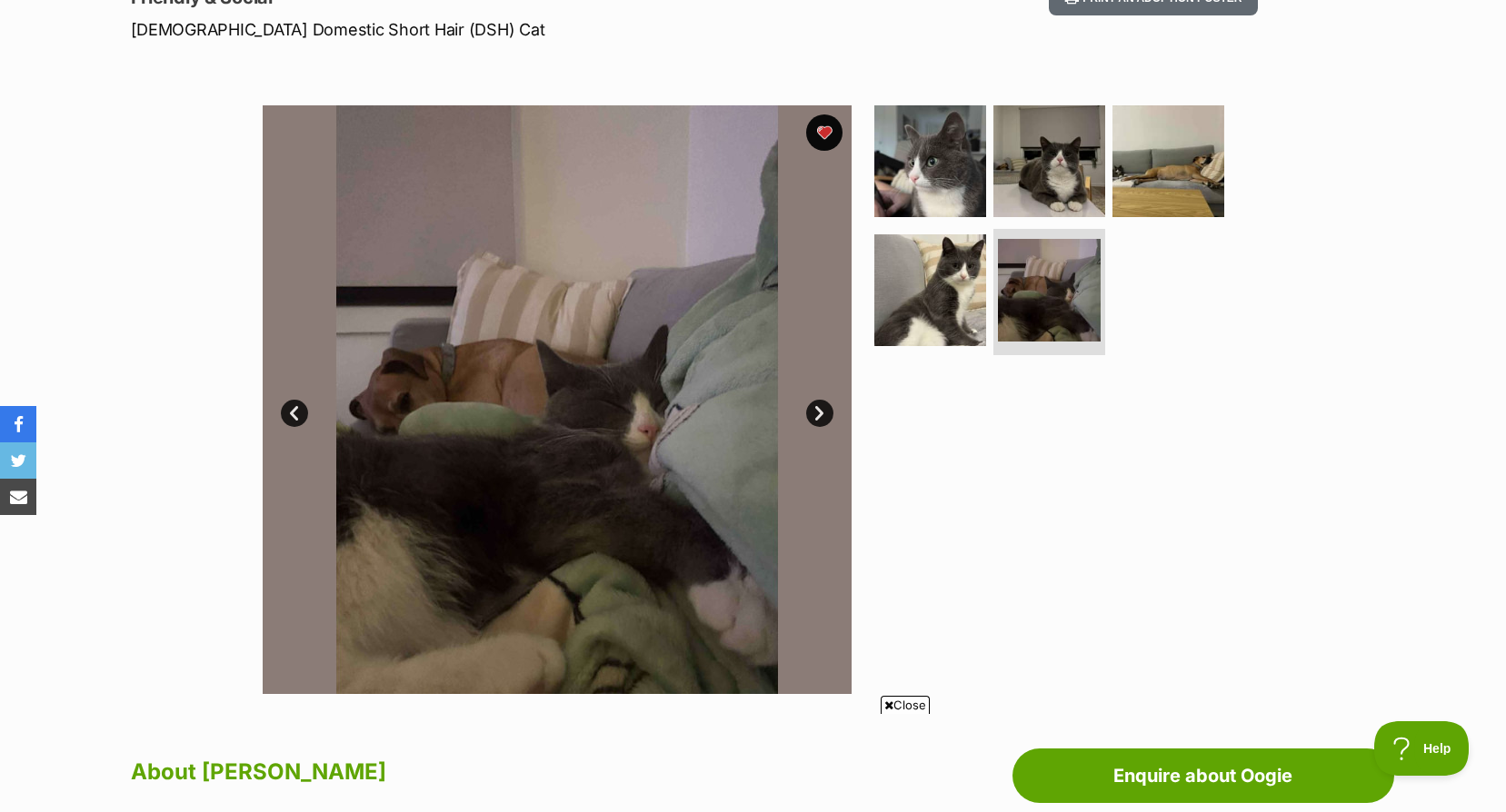
click at [818, 421] on link "Next" at bounding box center [819, 413] width 28 height 28
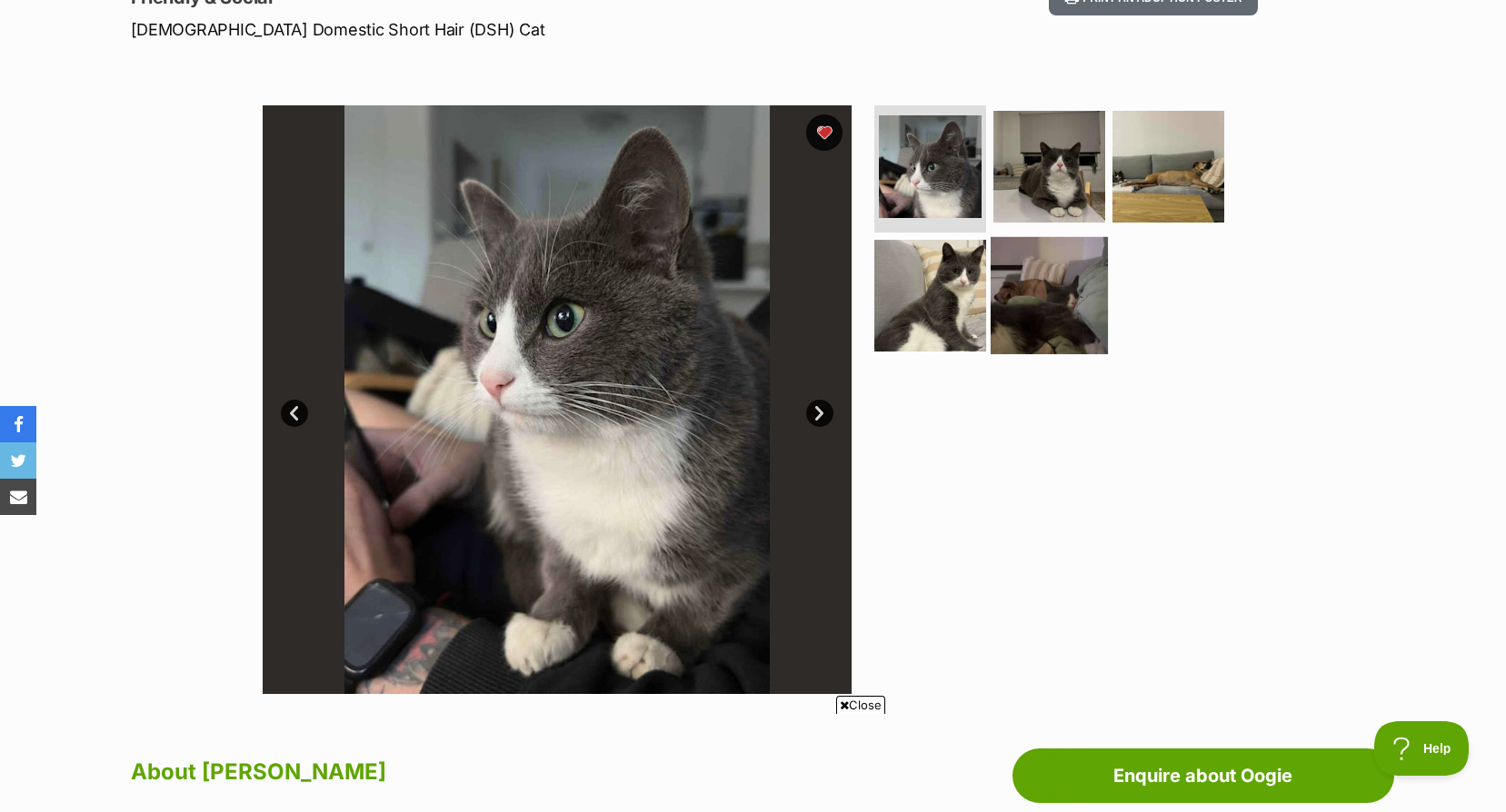
scroll to position [0, 0]
click at [925, 288] on img at bounding box center [929, 294] width 117 height 117
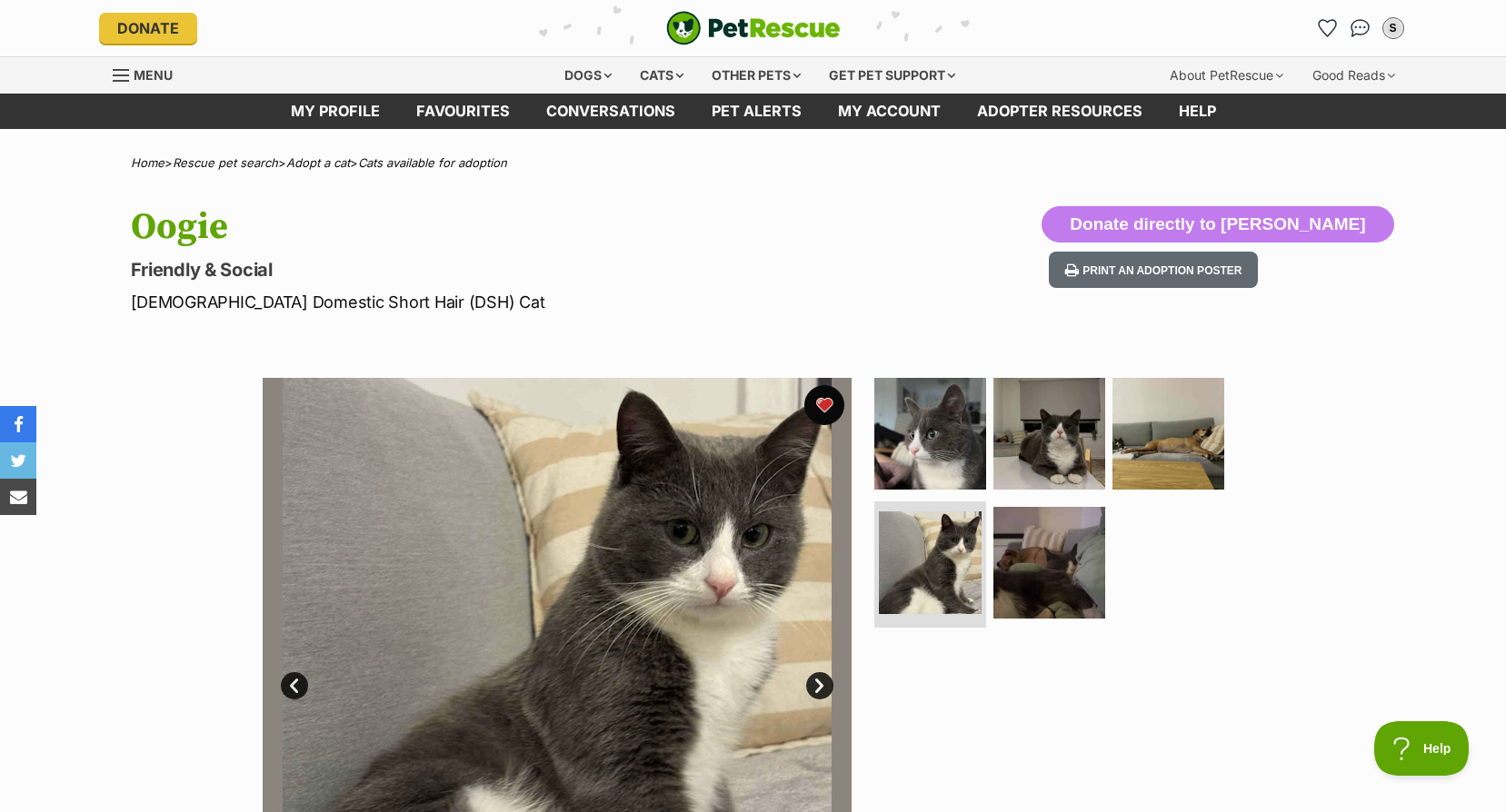
click at [827, 416] on button "favourite" at bounding box center [825, 405] width 40 height 40
click at [659, 75] on div "Cats" at bounding box center [661, 75] width 69 height 36
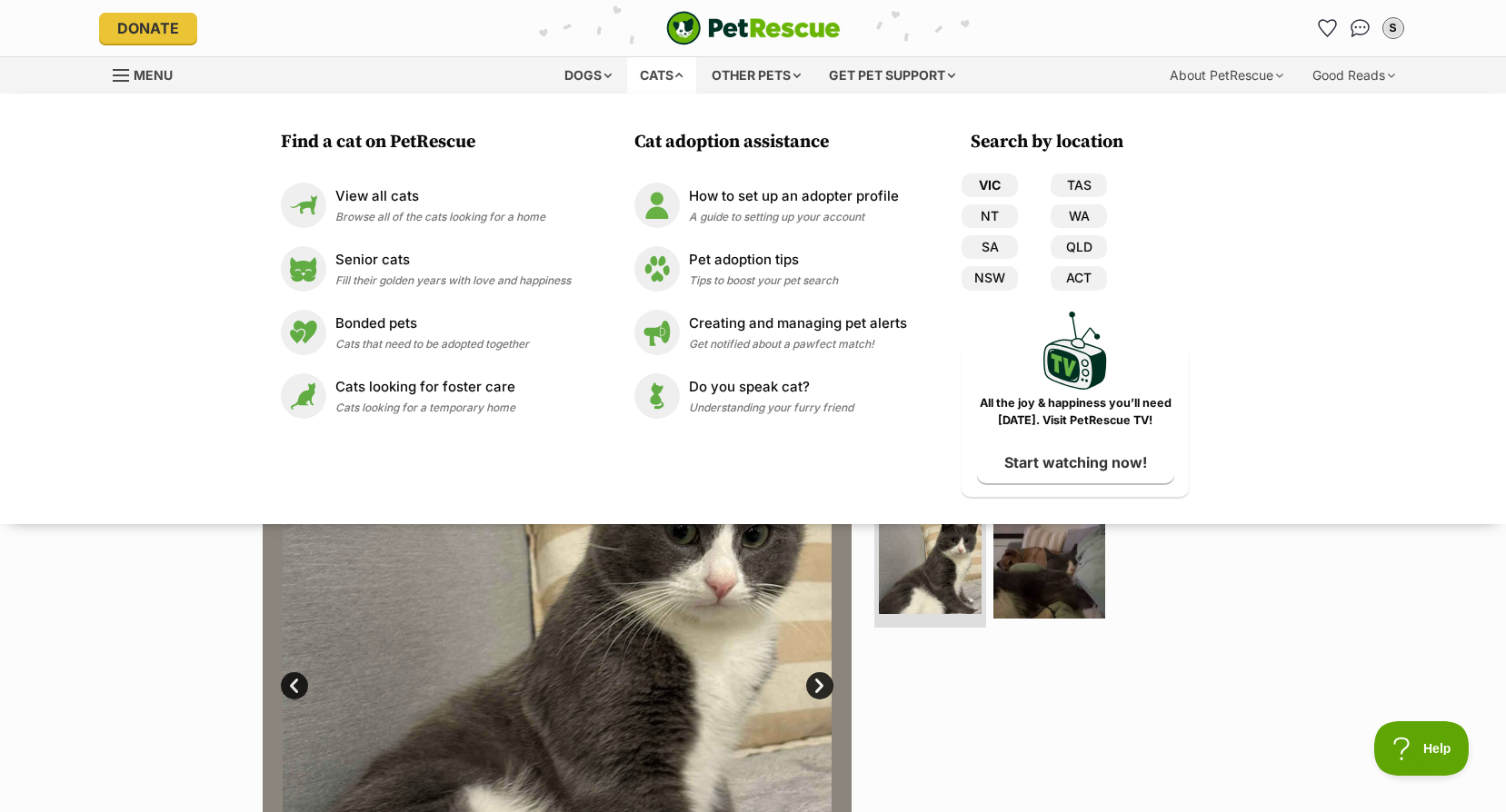
click at [990, 190] on link "VIC" at bounding box center [989, 184] width 56 height 24
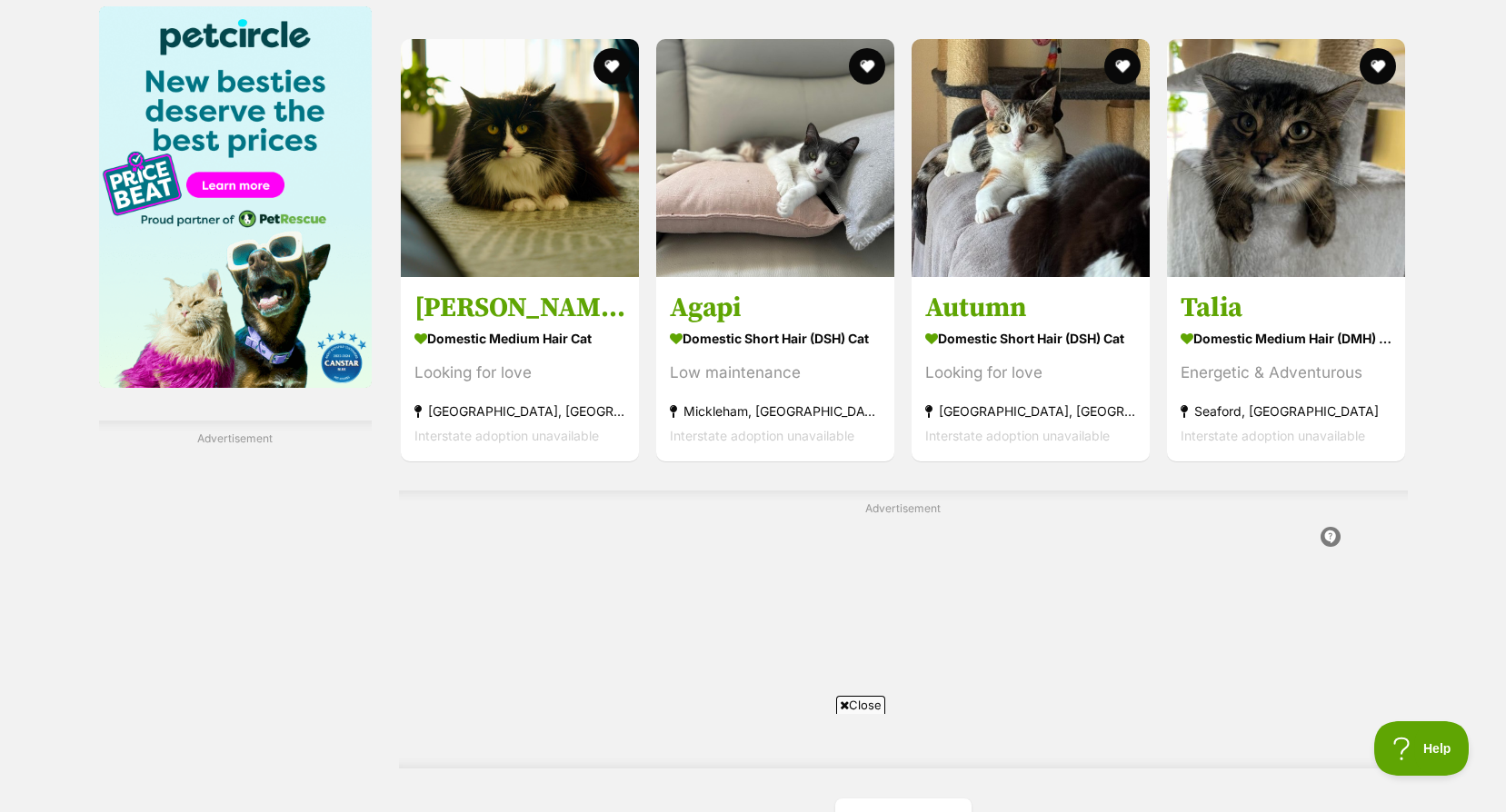
scroll to position [3088, 0]
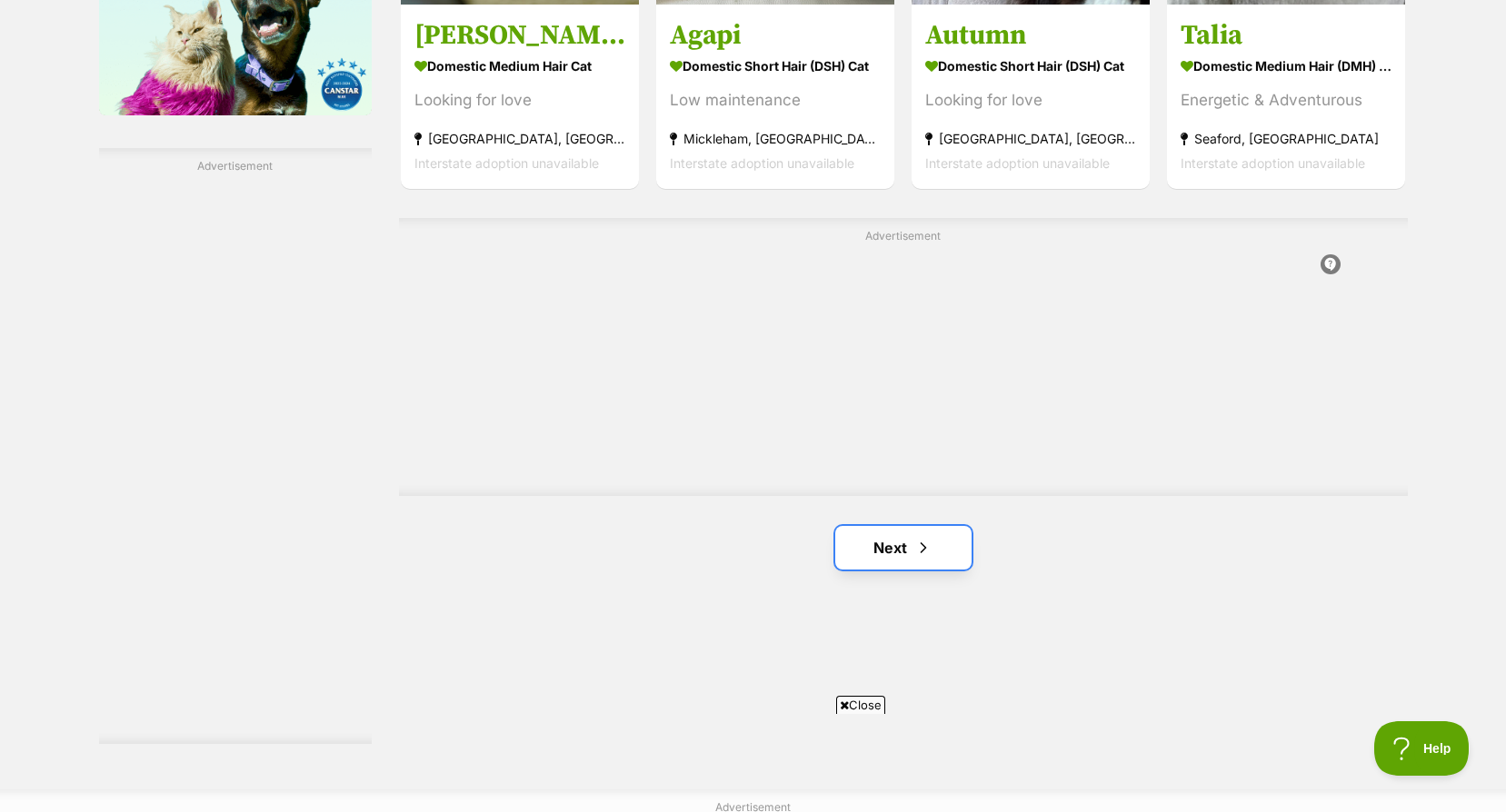
click at [907, 540] on link "Next" at bounding box center [903, 548] width 136 height 44
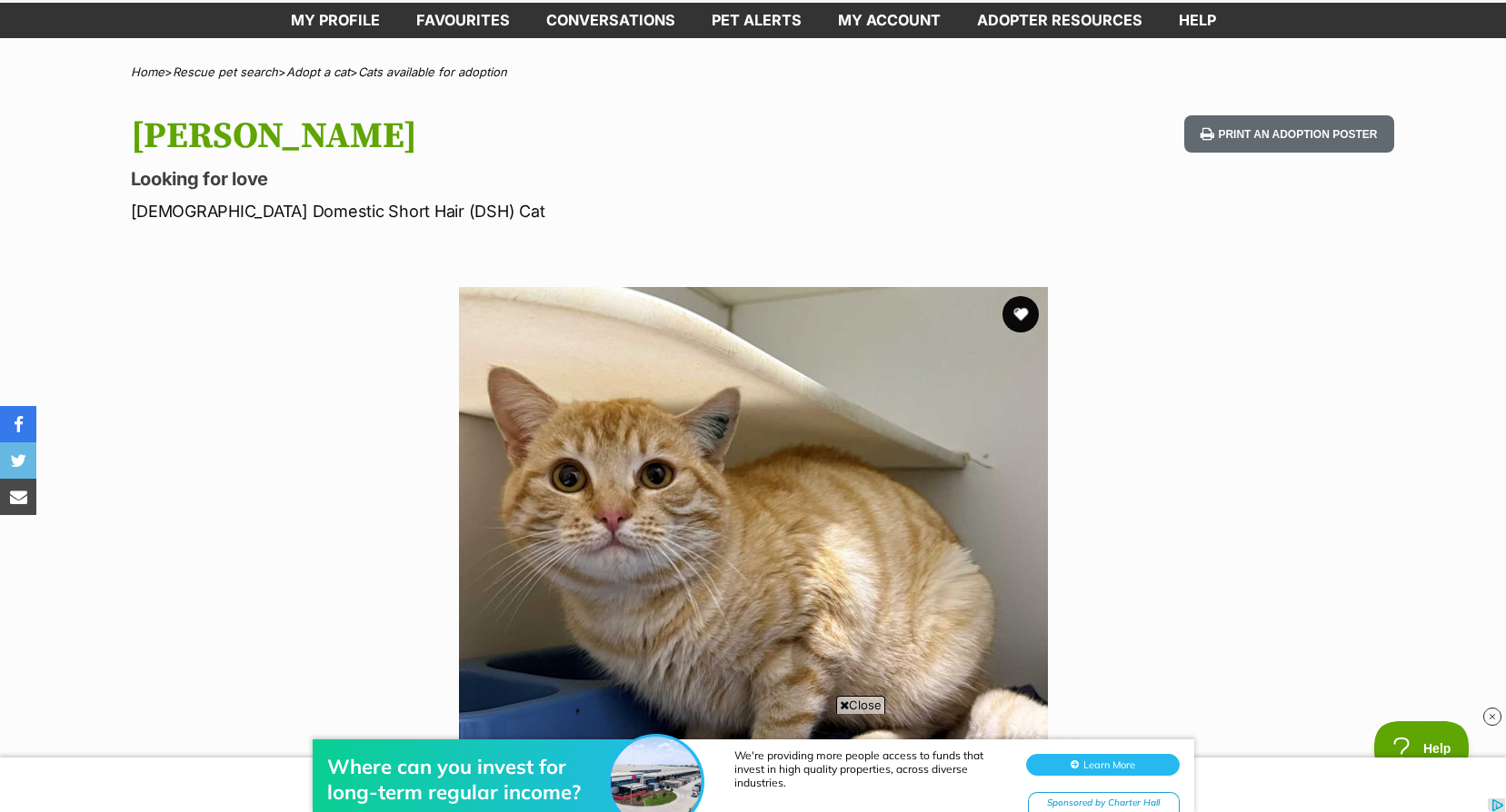
scroll to position [454, 0]
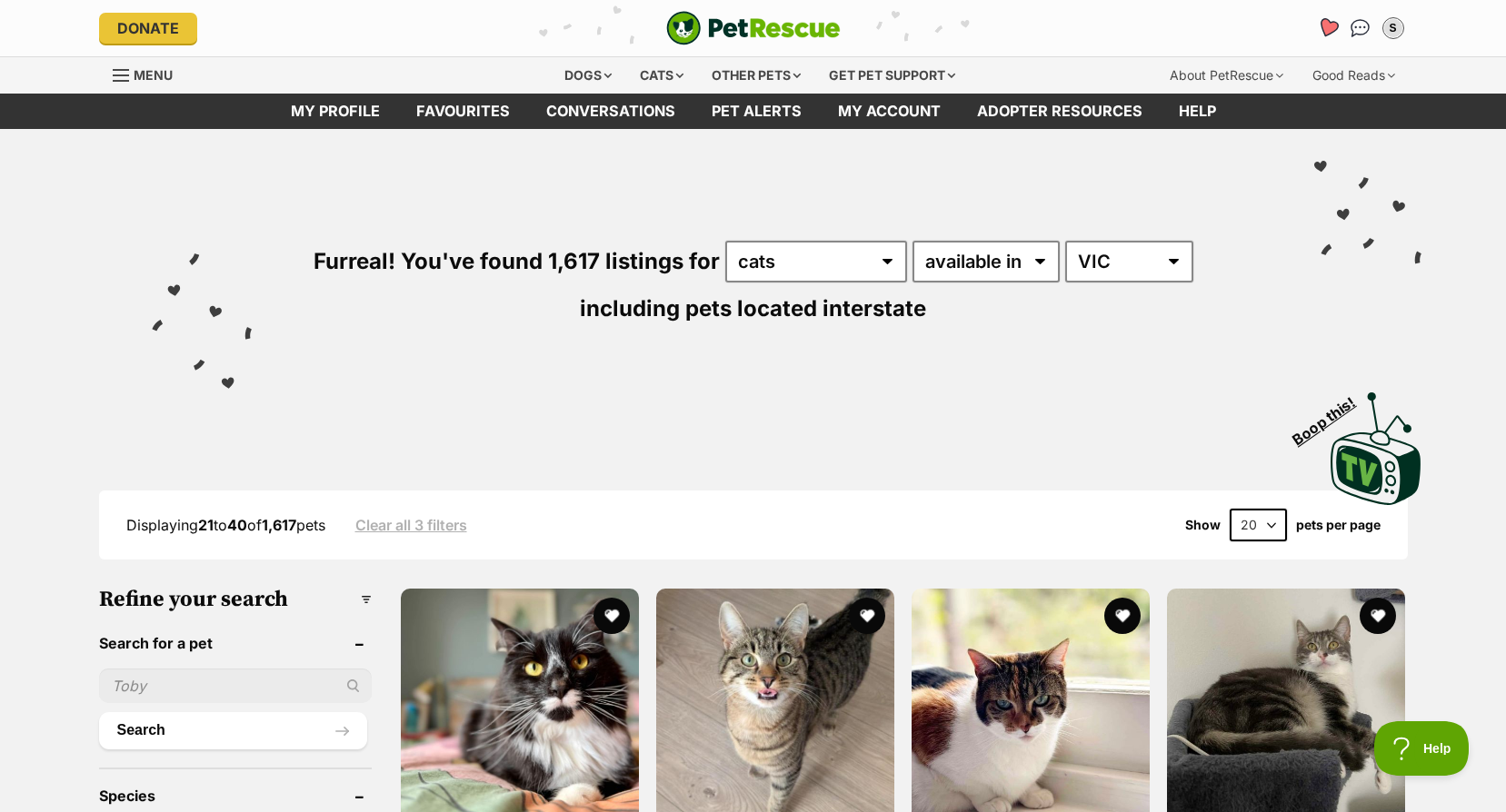
click at [1327, 32] on icon "Favourites" at bounding box center [1326, 28] width 22 height 21
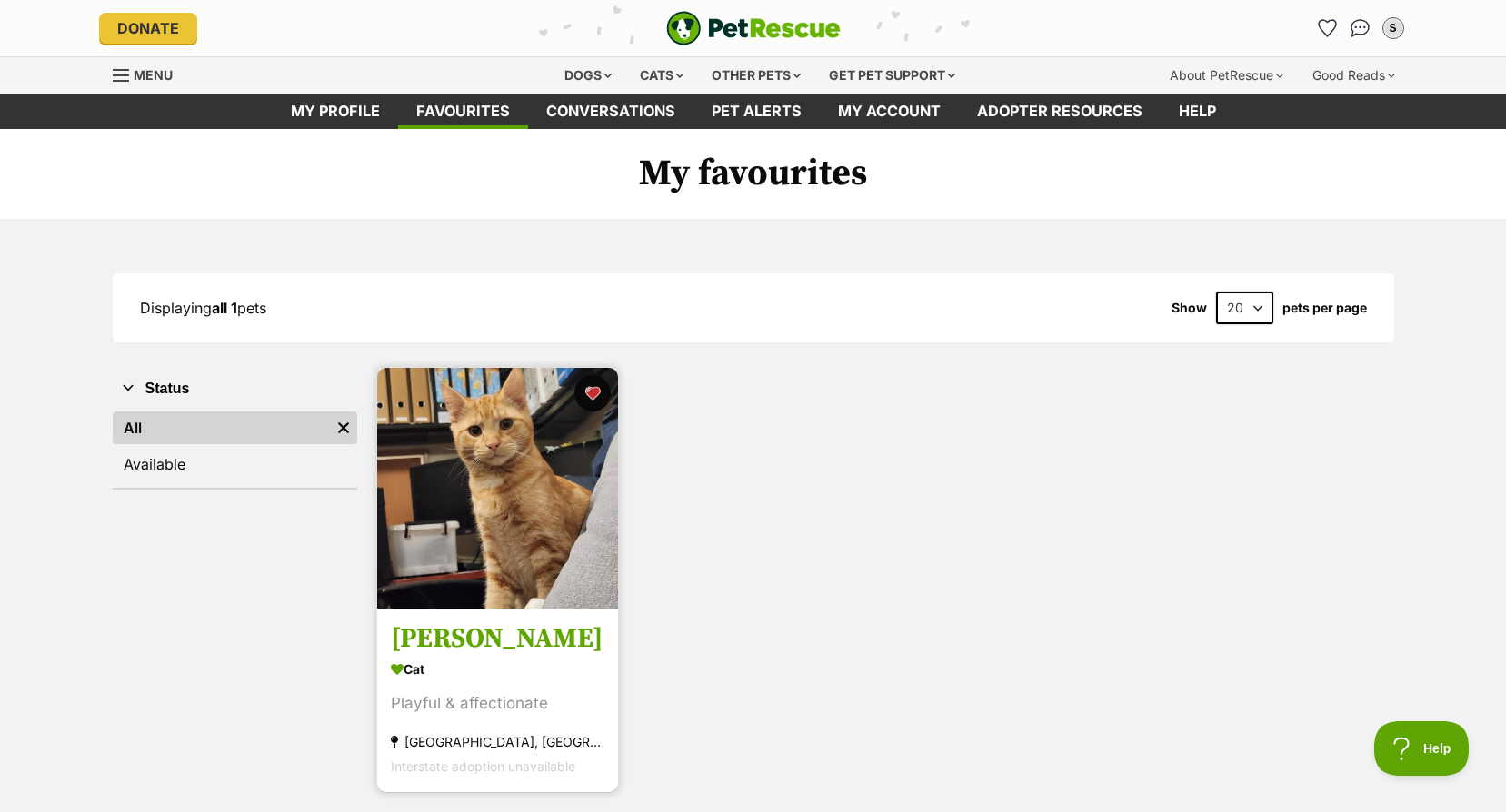
click at [518, 562] on img at bounding box center [497, 488] width 241 height 241
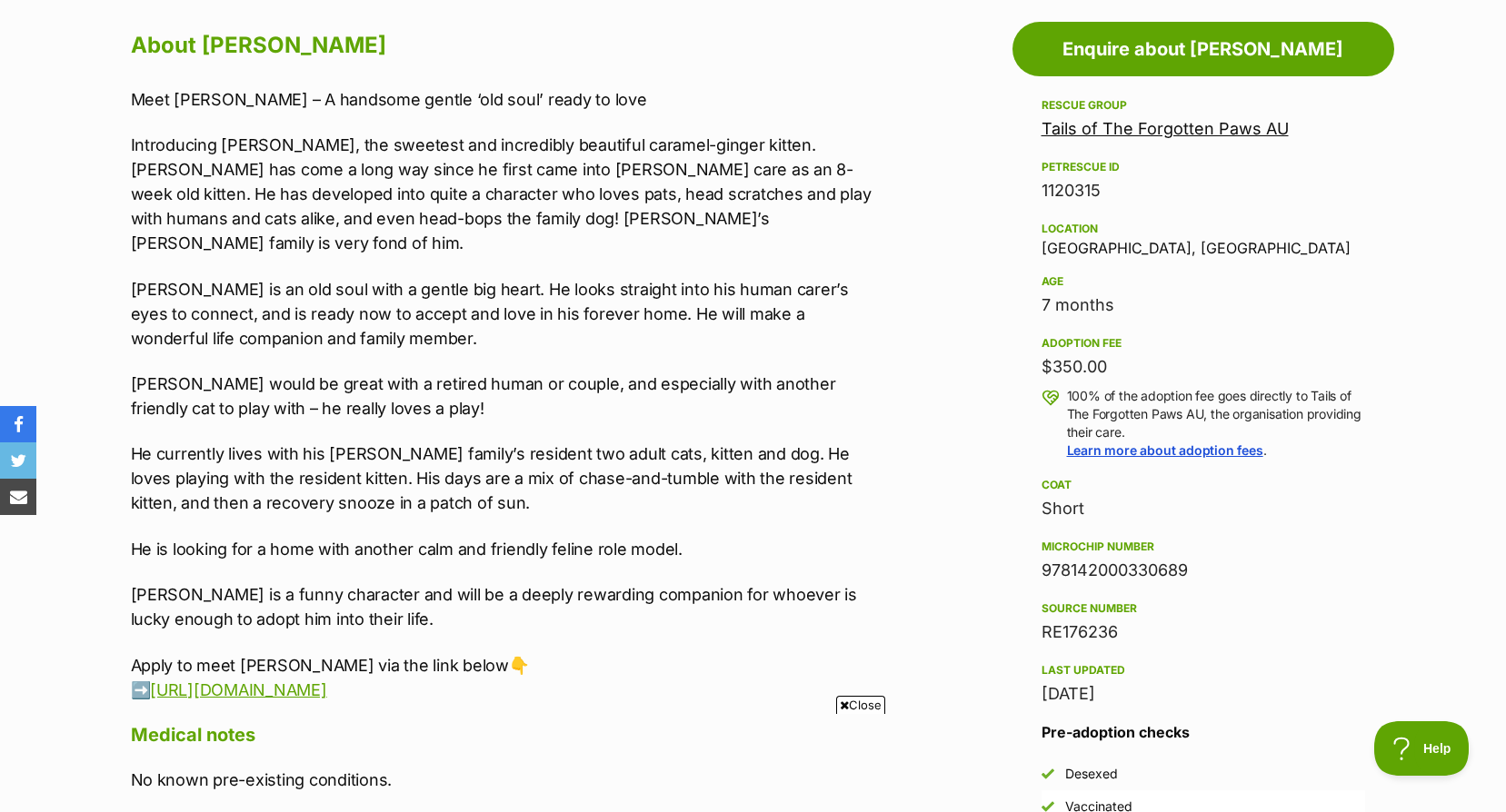
scroll to position [1090, 0]
